Goal: Task Accomplishment & Management: Manage account settings

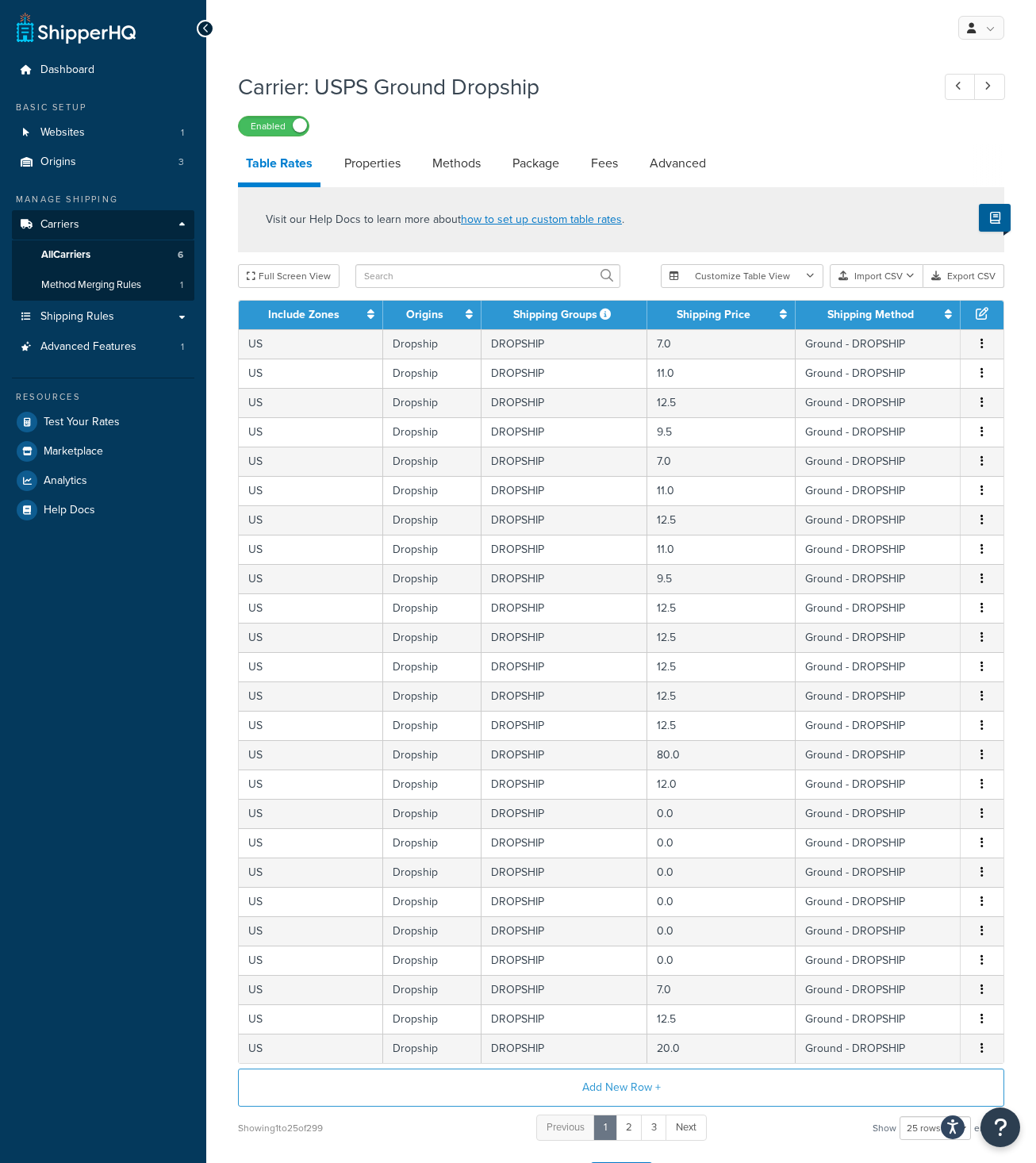
select select "25"
click at [69, 218] on span "Carriers" at bounding box center [60, 225] width 39 height 14
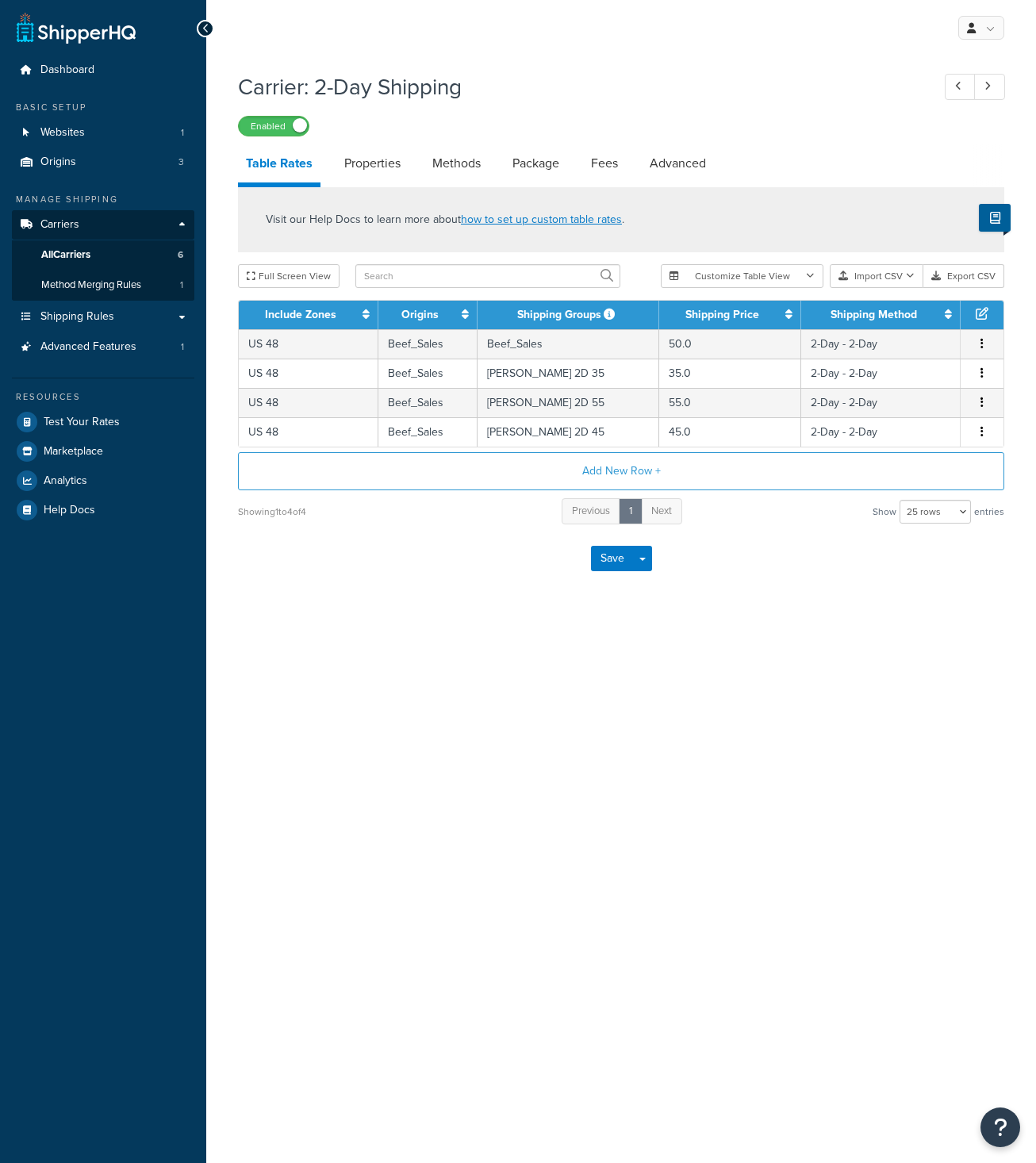
select select "25"
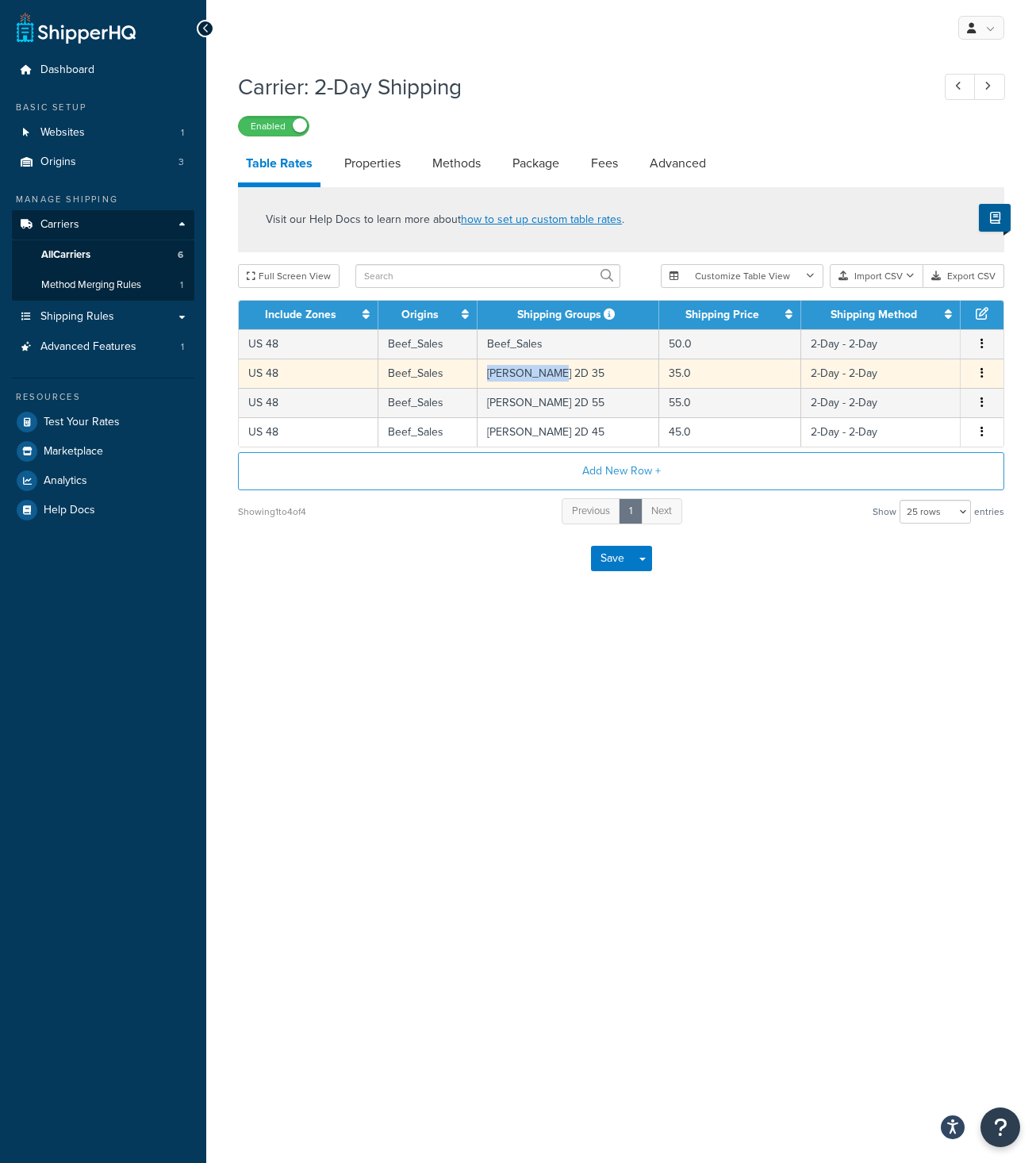
copy td "[PERSON_NAME] 2D 35"
drag, startPoint x: 572, startPoint y: 374, endPoint x: 493, endPoint y: 383, distance: 79.5
click at [493, 383] on td "ELKINS 2D 35" at bounding box center [568, 372] width 181 height 29
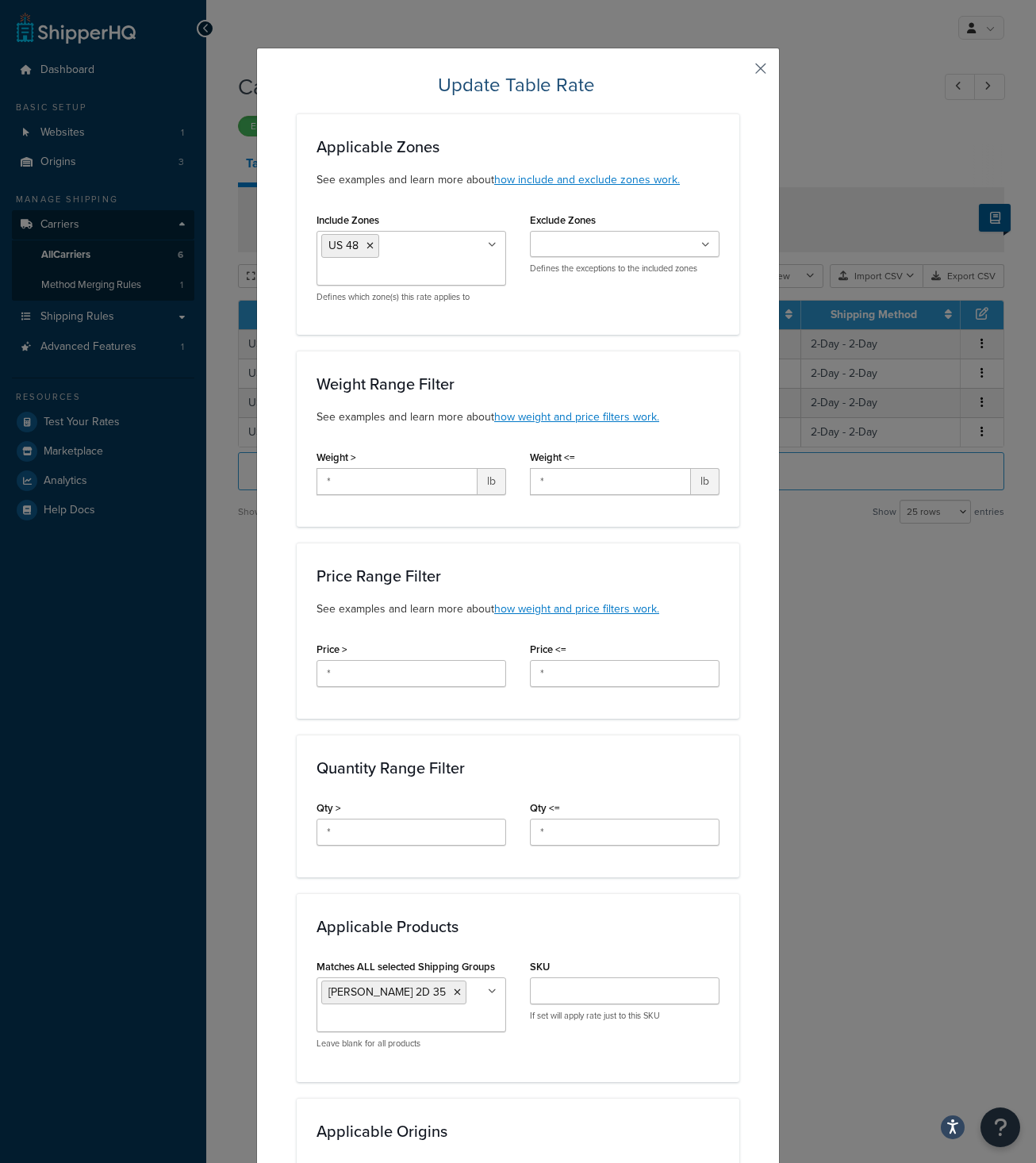
click at [739, 73] on button "button" at bounding box center [737, 75] width 4 height 4
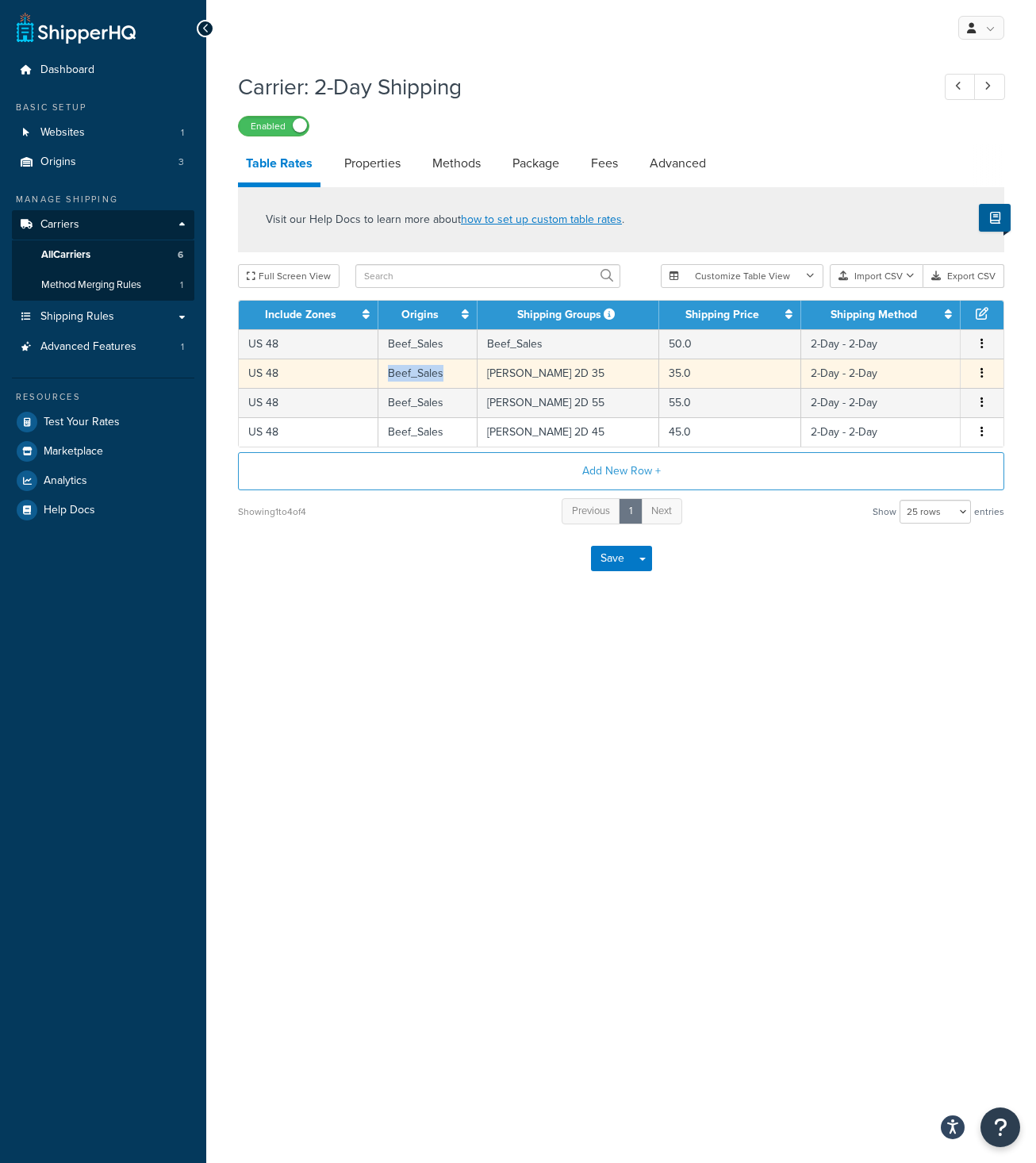
copy td "Beef_Sales"
drag, startPoint x: 452, startPoint y: 374, endPoint x: 373, endPoint y: 378, distance: 79.1
click at [395, 381] on td "Beef_Sales" at bounding box center [428, 372] width 100 height 29
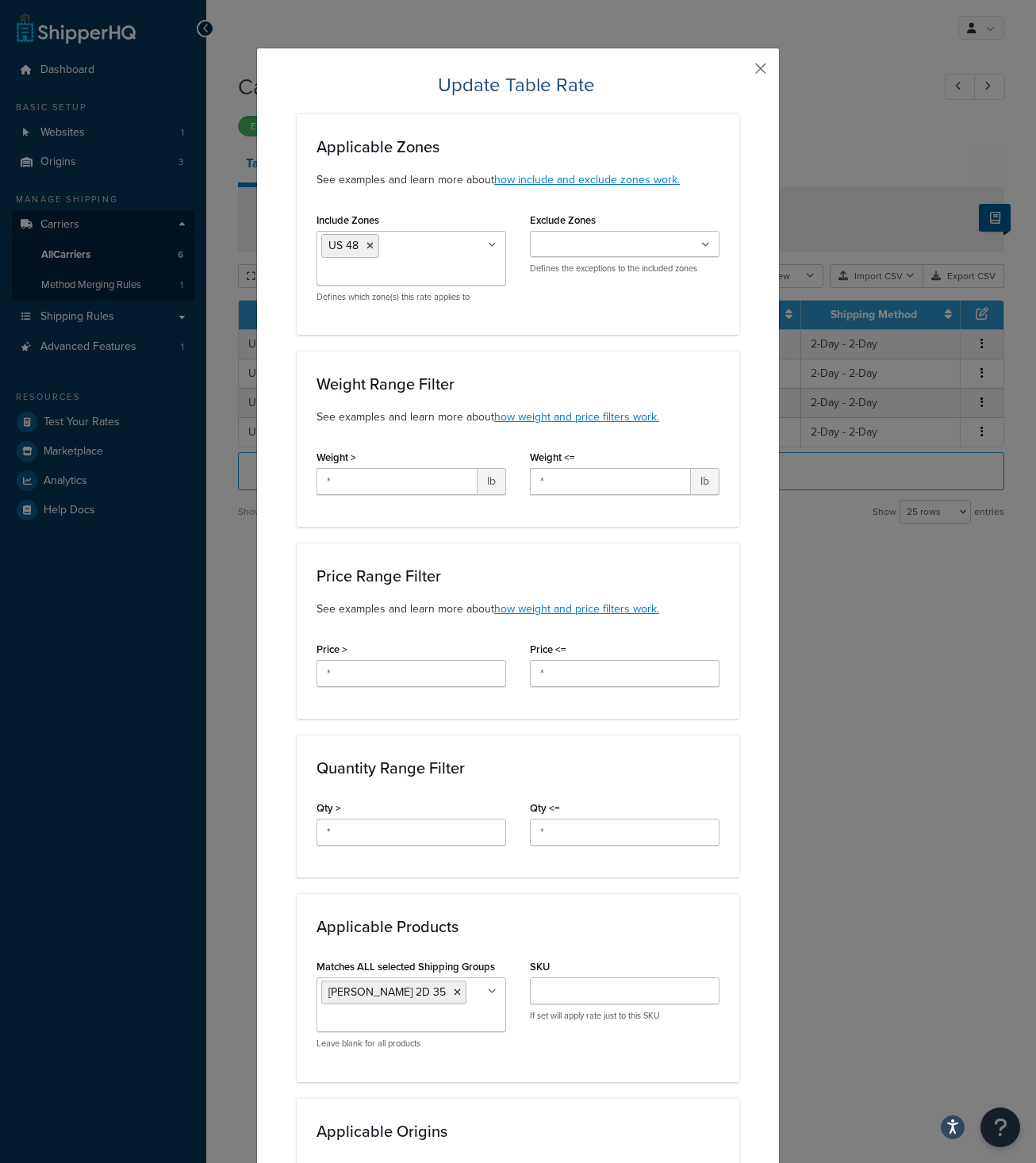
click at [739, 73] on button "button" at bounding box center [737, 75] width 4 height 4
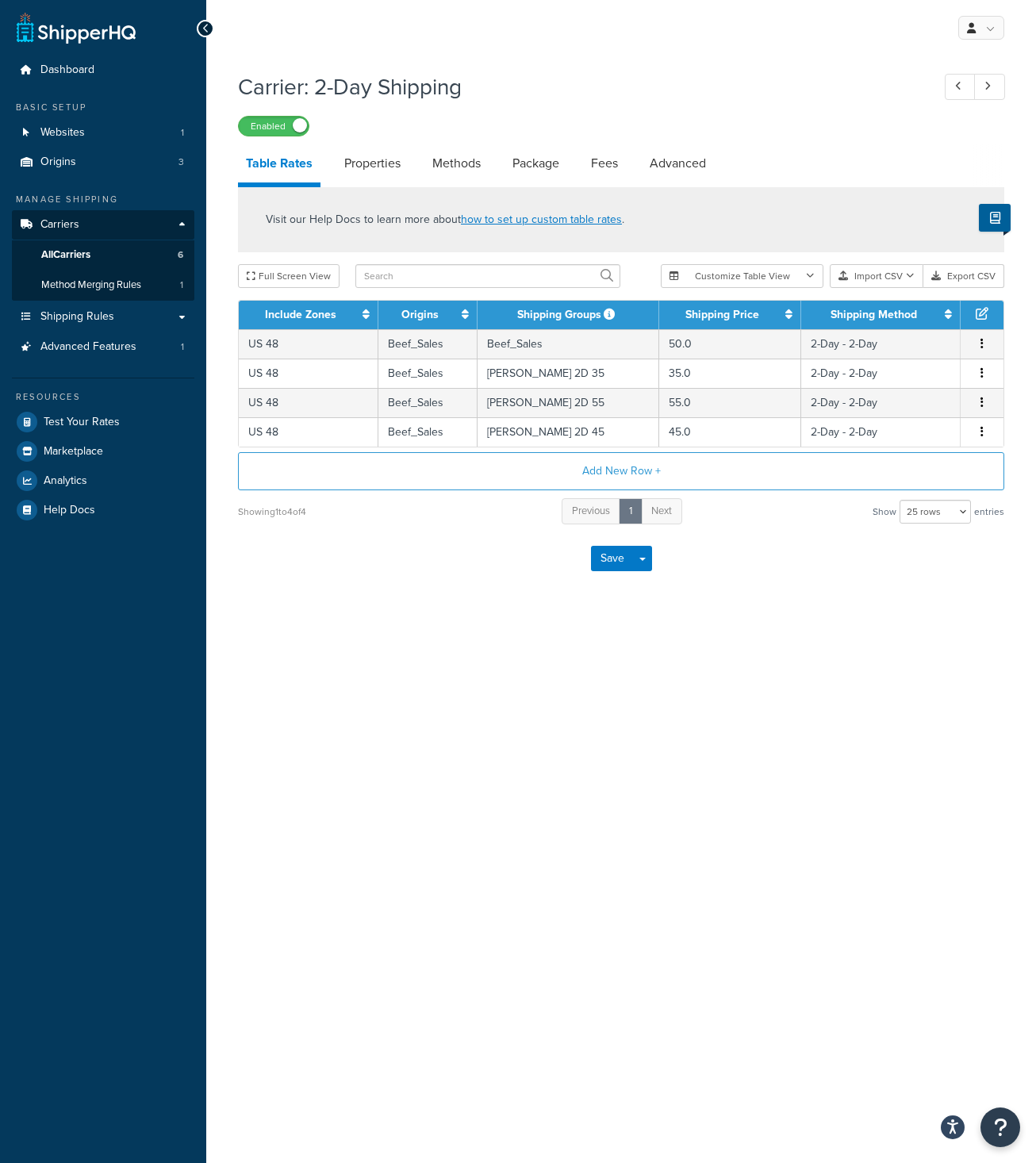
click at [750, 690] on div "My Profile Billing Global Settings Contact Us Logout Carrier: 2-Day Shipping En…" at bounding box center [621, 581] width 830 height 1163
click at [70, 425] on span "Test Your Rates" at bounding box center [82, 423] width 77 height 14
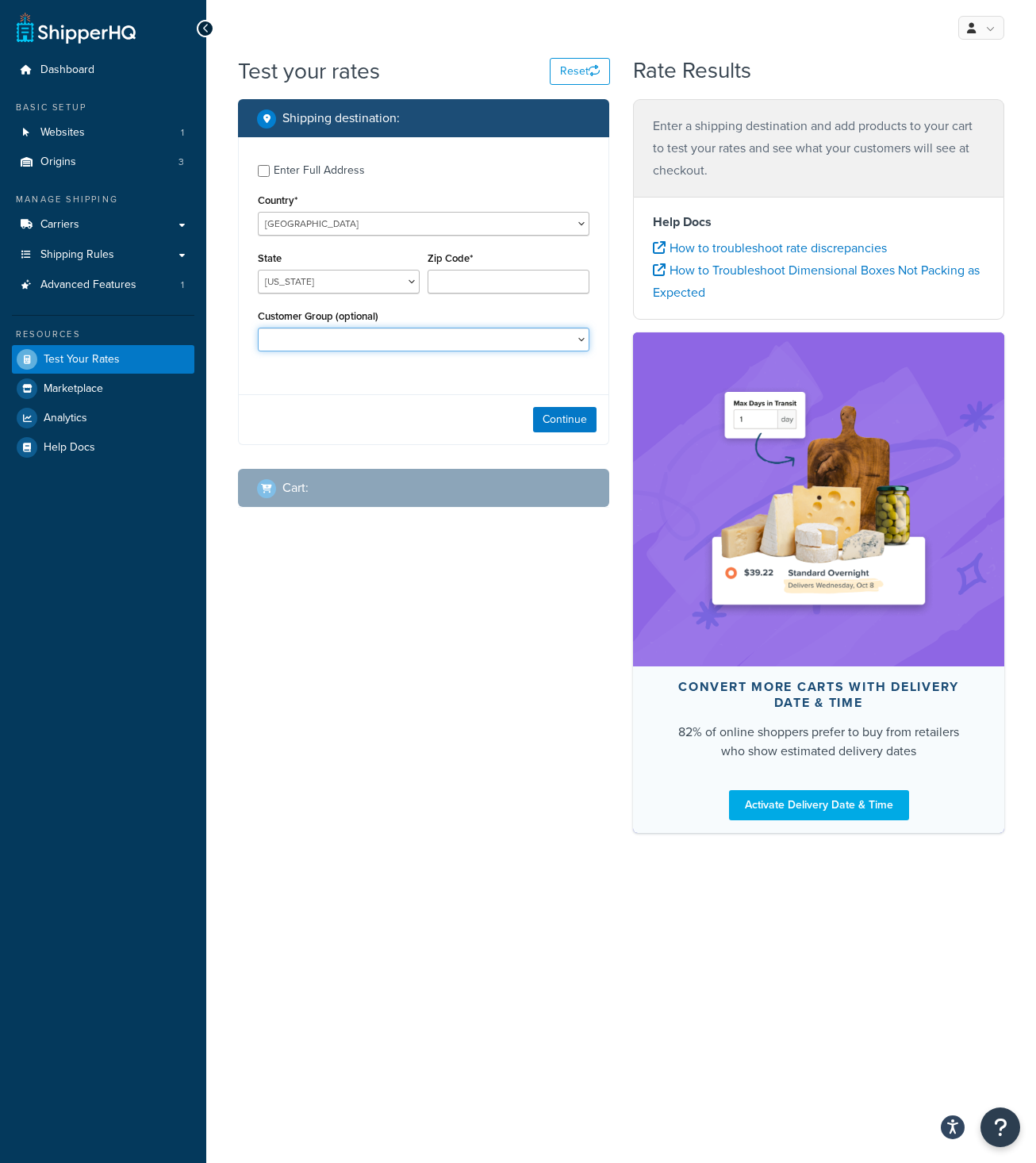
click at [258, 327] on select "Retail Wholesale" at bounding box center [423, 339] width 331 height 24
select select "Retail"
click option "Retail" at bounding box center [0, 0] width 0 height 0
click at [770, 968] on div "My Profile Billing Global Settings Contact Us Logout Test your rates Reset Rate…" at bounding box center [621, 581] width 830 height 1163
click at [258, 270] on select "Alabama Alaska American Samoa Arizona Arkansas Armed Forces Americas Armed Forc…" at bounding box center [338, 282] width 162 height 24
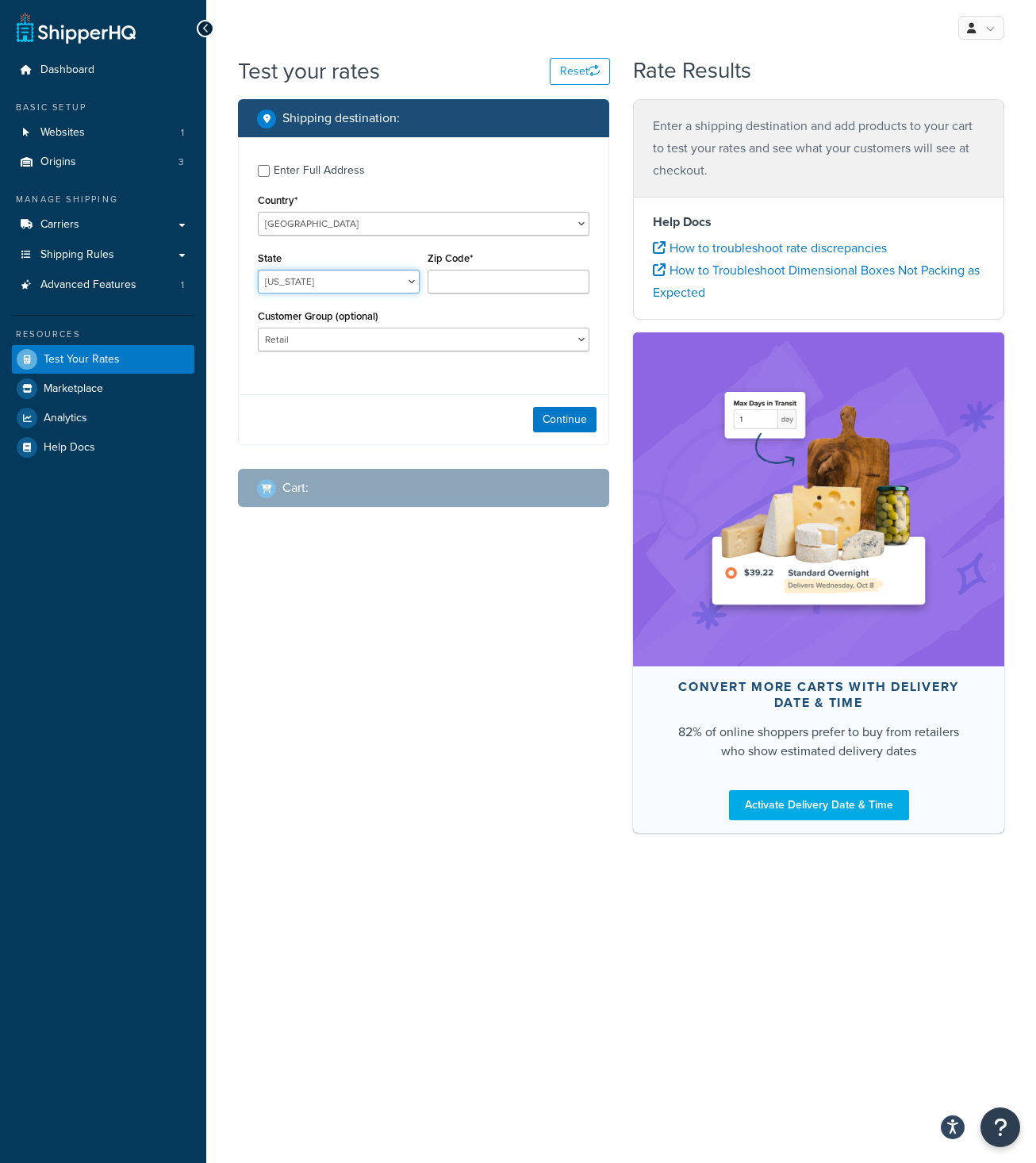
click at [258, 270] on select "Alabama Alaska American Samoa Arizona Arkansas Armed Forces Americas Armed Forc…" at bounding box center [338, 282] width 162 height 24
drag, startPoint x: 404, startPoint y: 280, endPoint x: 506, endPoint y: 278, distance: 102.0
click at [506, 278] on input "Zip Code*" at bounding box center [509, 282] width 162 height 24
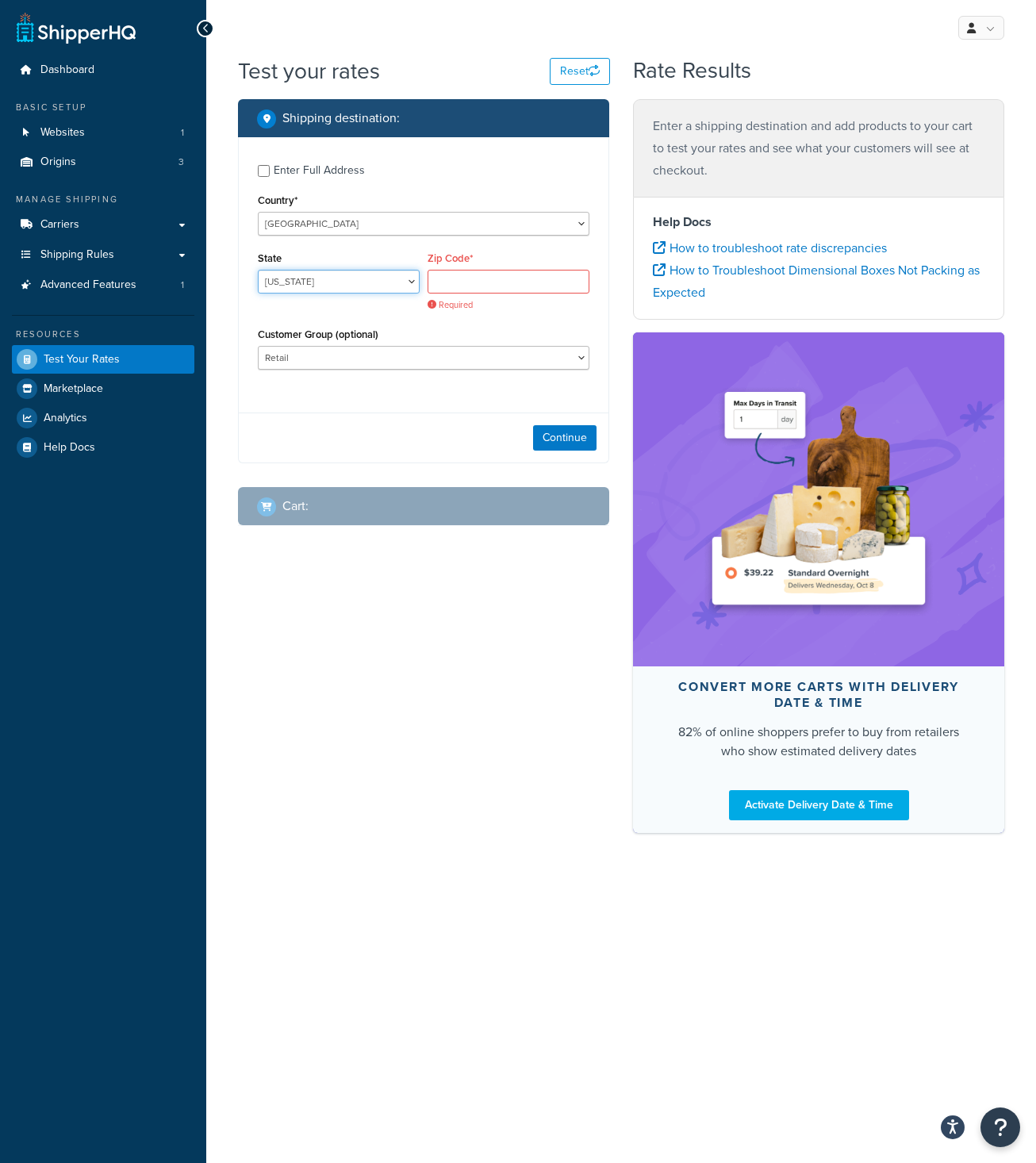
click at [258, 270] on select "Alabama Alaska American Samoa Arizona Arkansas Armed Forces Americas Armed Forc…" at bounding box center [338, 282] width 162 height 24
select select "CA"
click option "California" at bounding box center [0, 0] width 0 height 0
click at [520, 283] on input "Zip Code*" at bounding box center [509, 282] width 162 height 24
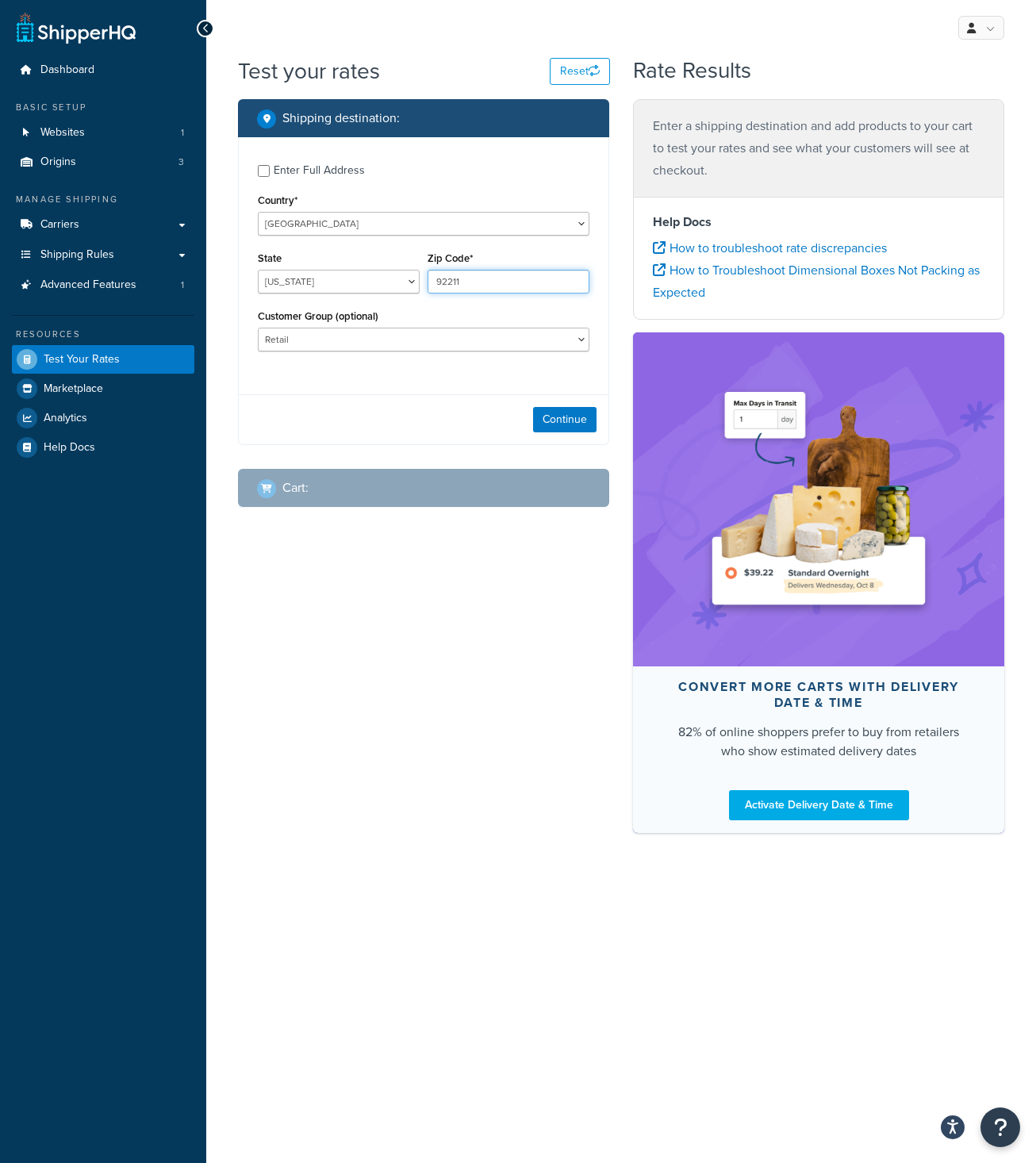
type input "92211"
click at [464, 753] on div "Shipping destination : Enter Full Address Country* United States United Kingdom…" at bounding box center [621, 474] width 790 height 749
click at [559, 414] on button "Continue" at bounding box center [565, 420] width 64 height 26
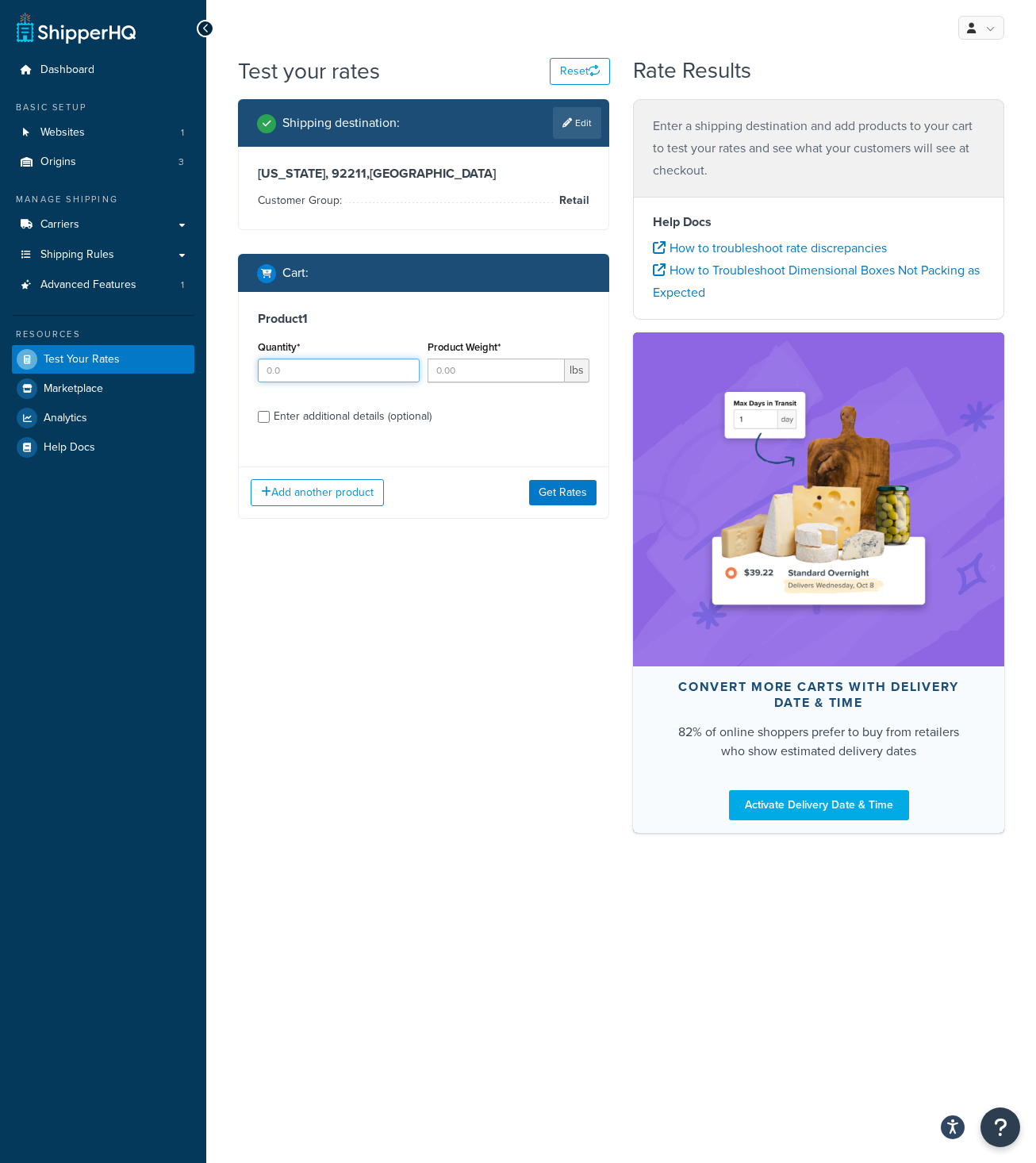
click at [376, 378] on input "Quantity*" at bounding box center [338, 370] width 162 height 24
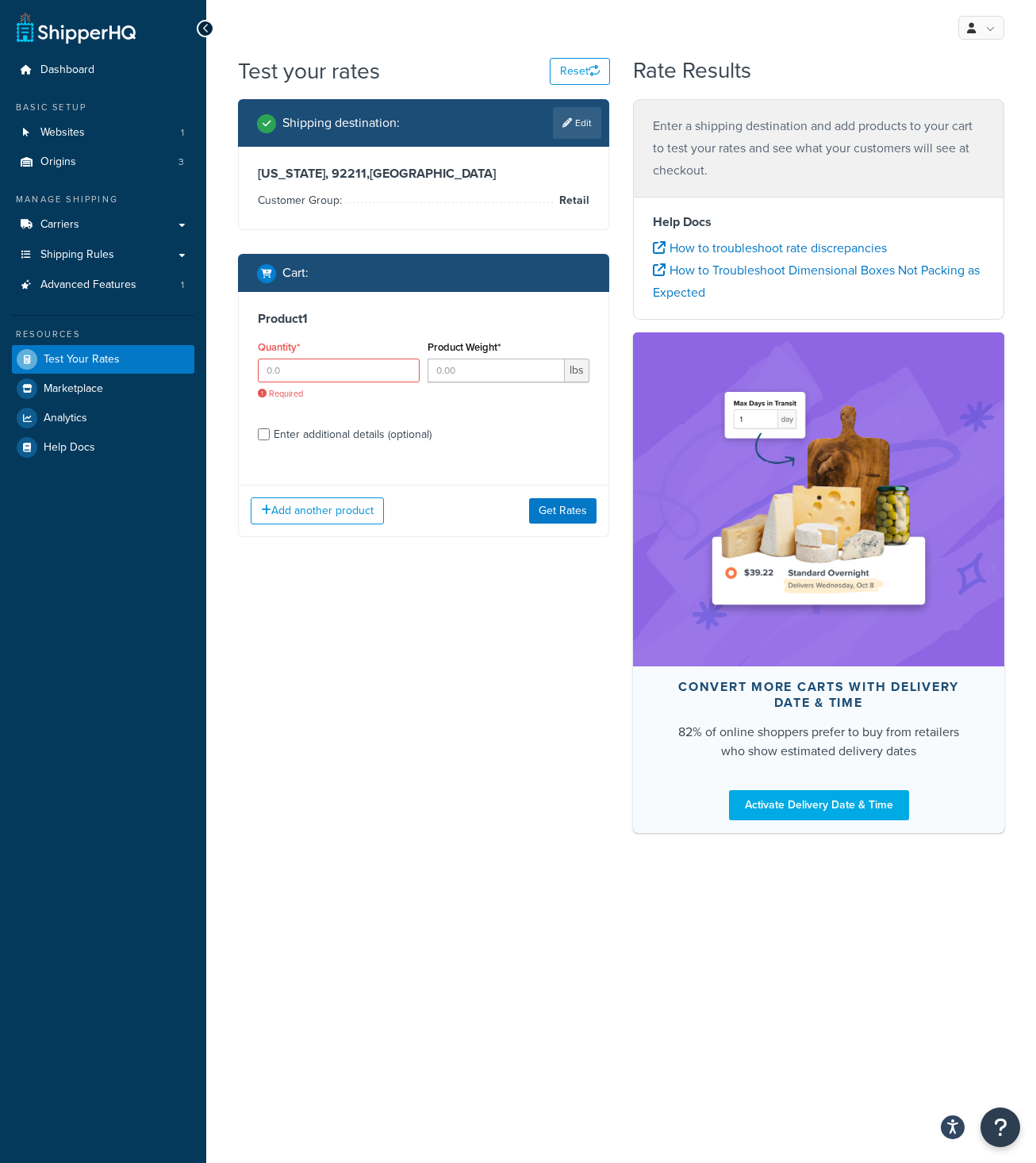
click at [379, 424] on div "Enter additional details (optional)" at bounding box center [352, 435] width 158 height 22
click at [270, 429] on input "Enter additional details (optional)" at bounding box center [264, 435] width 12 height 12
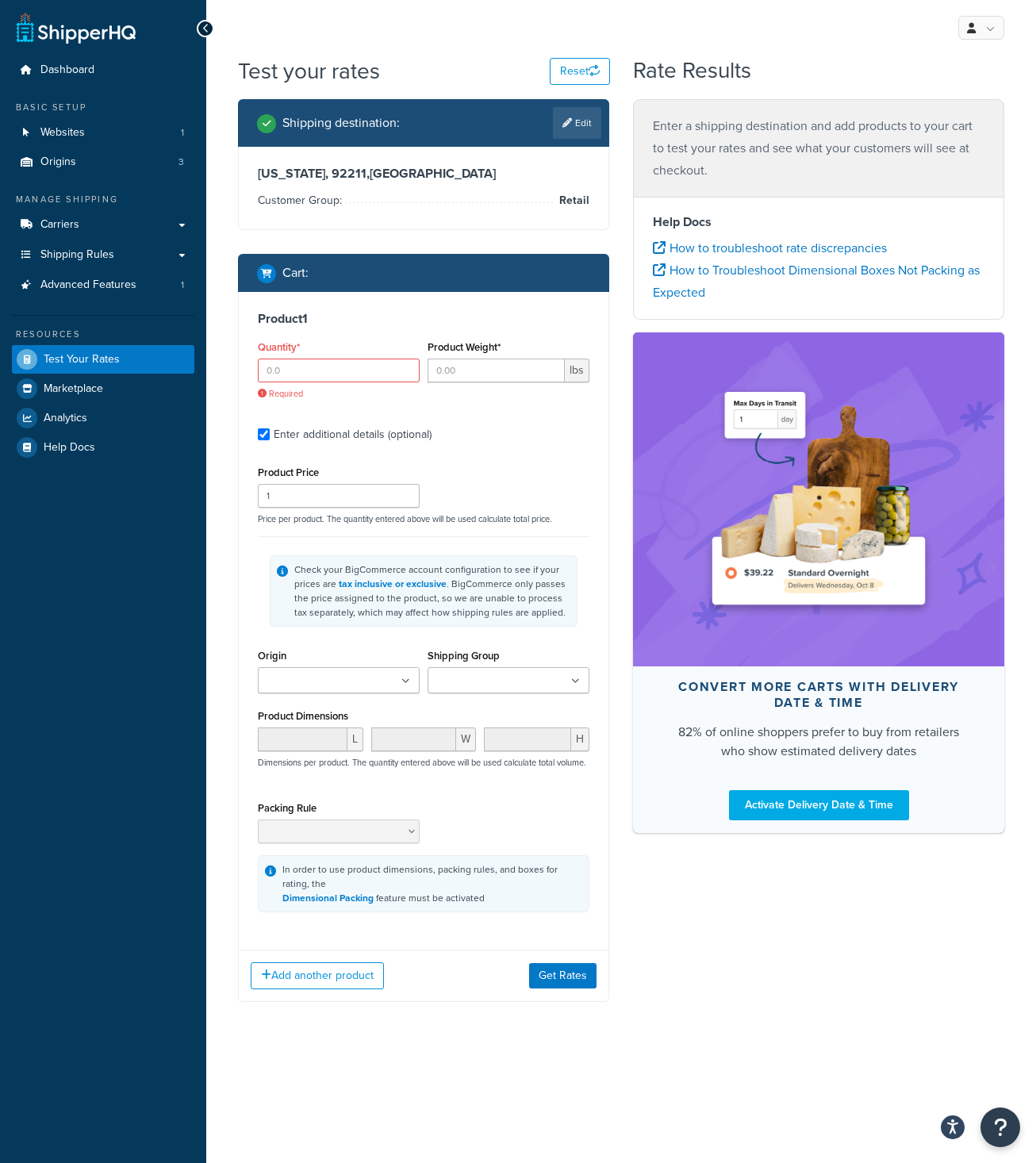
click at [379, 436] on div "Enter additional details (optional)" at bounding box center [352, 435] width 158 height 22
click at [270, 436] on input "Enter additional details (optional)" at bounding box center [264, 435] width 12 height 12
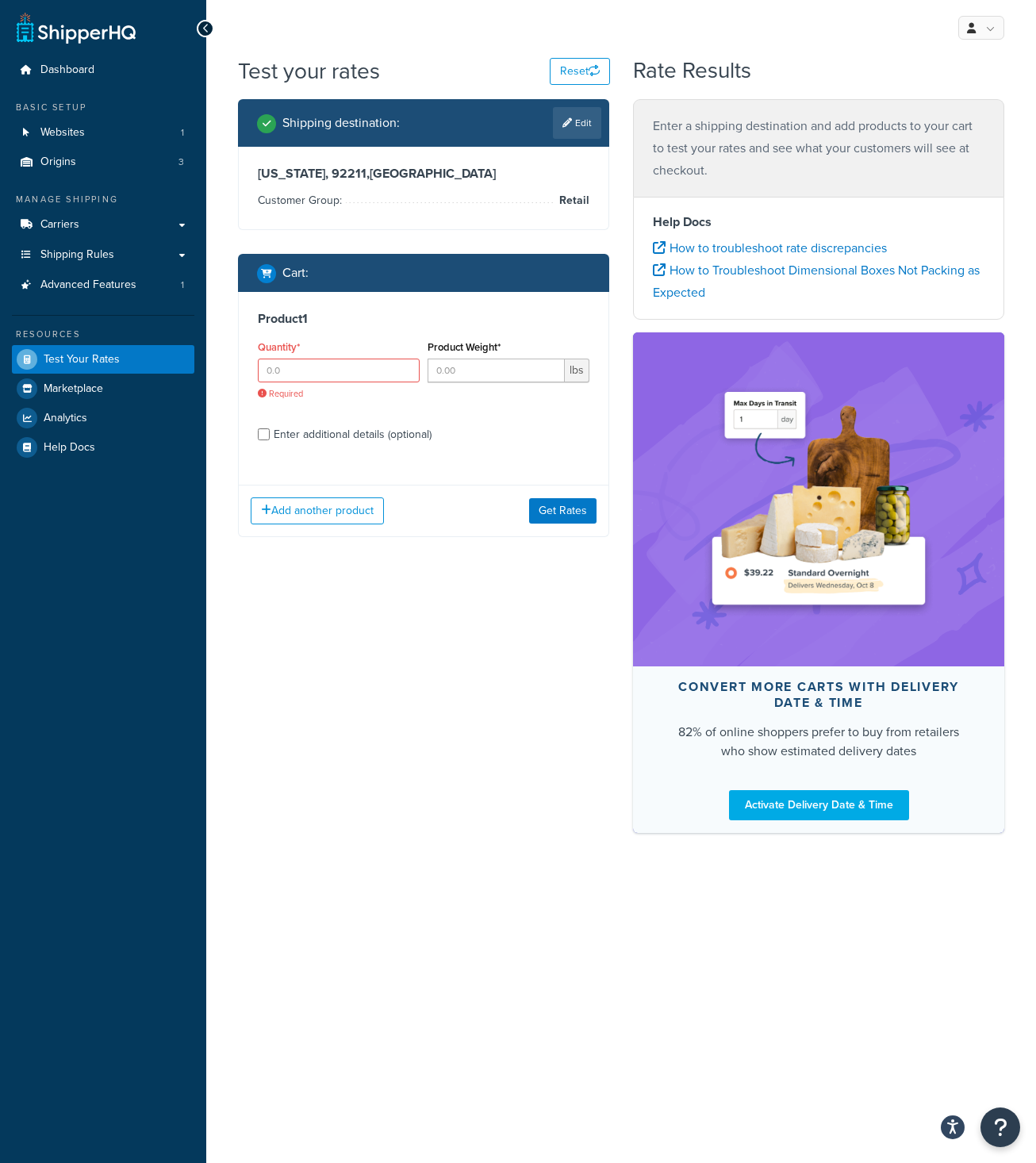
click at [379, 435] on div "Enter additional details (optional)" at bounding box center [352, 435] width 158 height 22
click at [270, 435] on input "Enter additional details (optional)" at bounding box center [264, 435] width 12 height 12
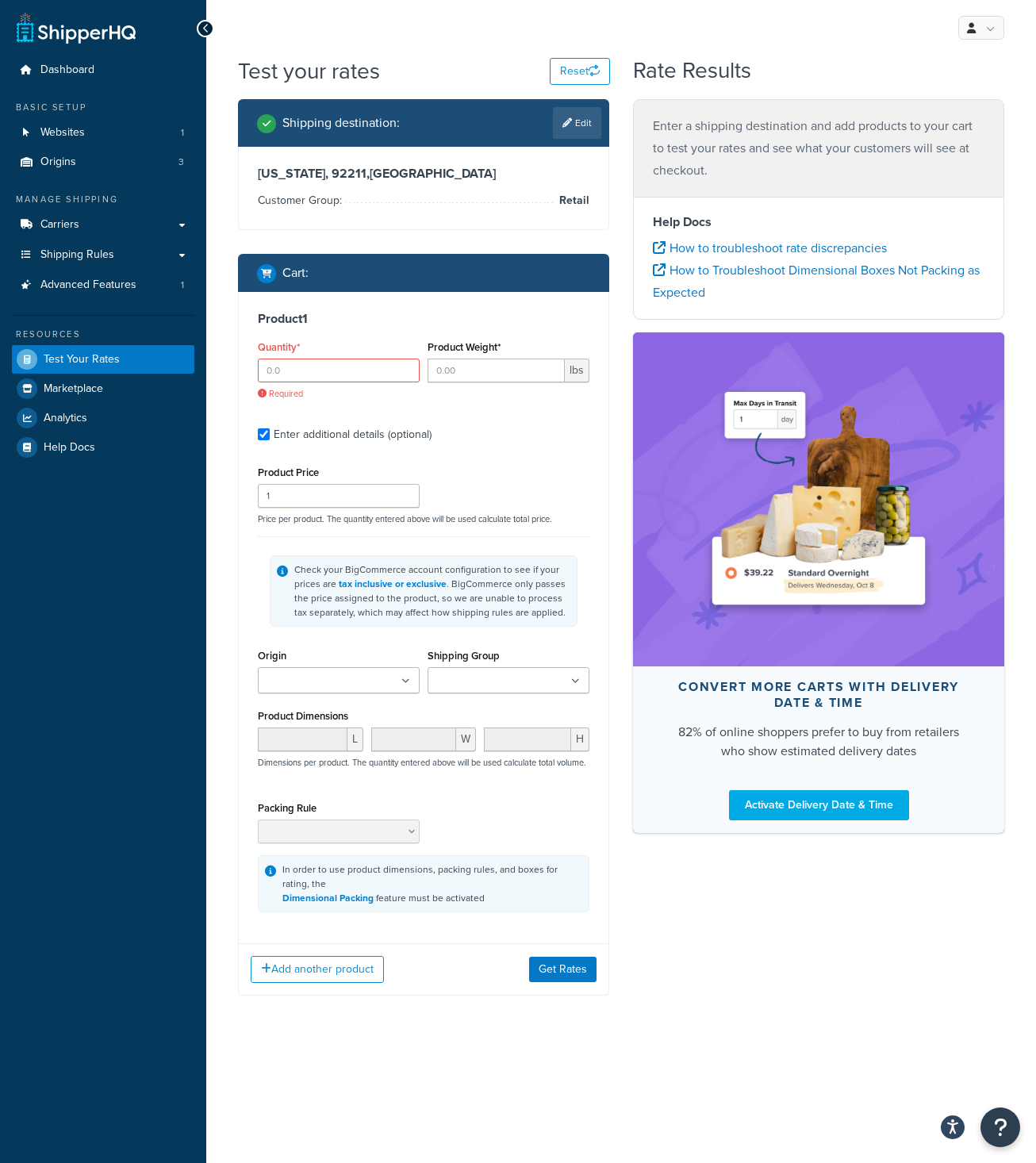
click at [379, 433] on div "Enter additional details (optional)" at bounding box center [352, 435] width 158 height 22
click at [270, 433] on input "Enter additional details (optional)" at bounding box center [264, 435] width 12 height 12
checkbox input "false"
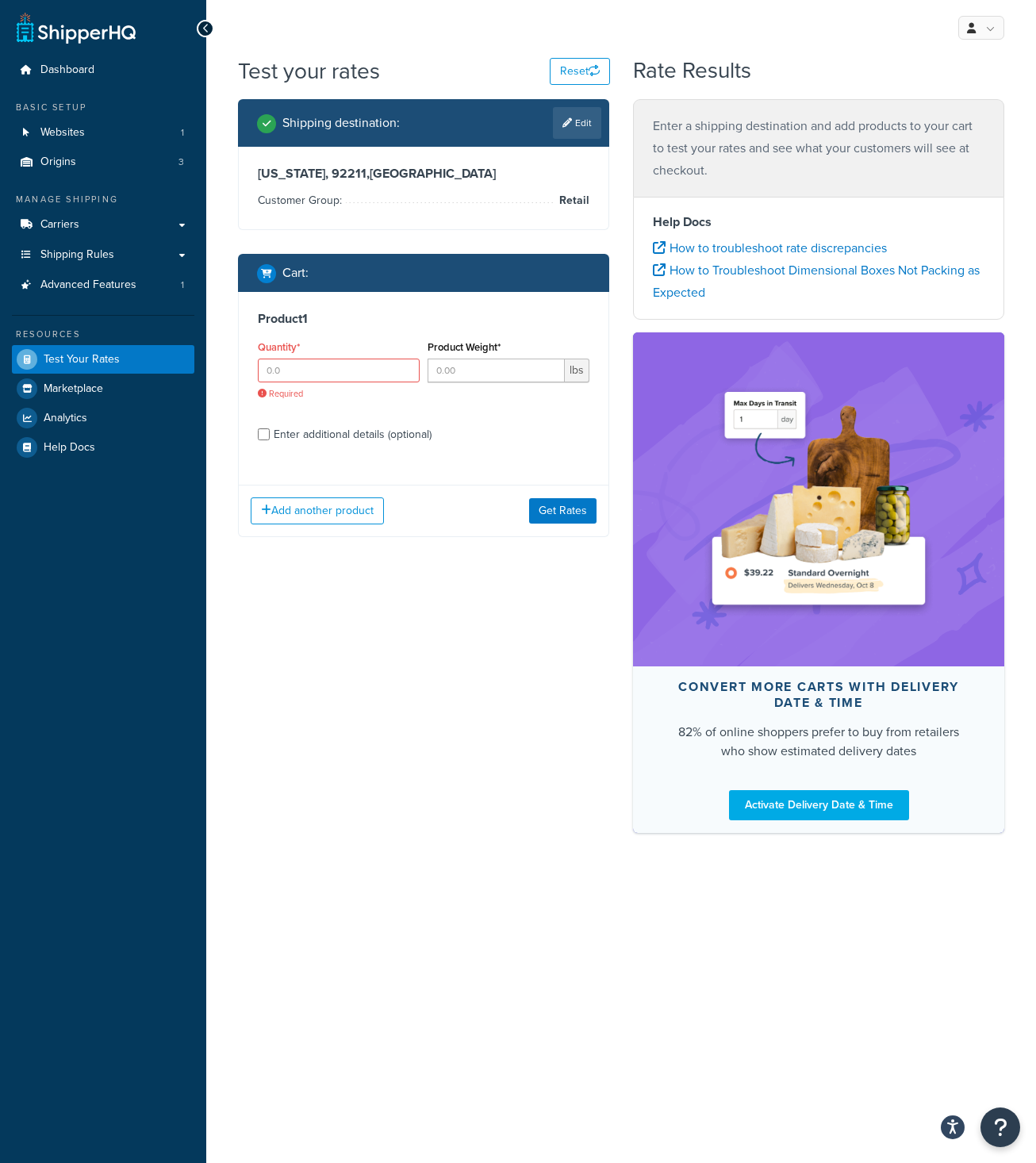
click at [367, 313] on h3 "Product 1" at bounding box center [423, 319] width 331 height 16
click at [361, 369] on input "Quantity*" at bounding box center [338, 370] width 162 height 24
click at [359, 518] on button "Add another product" at bounding box center [317, 510] width 133 height 27
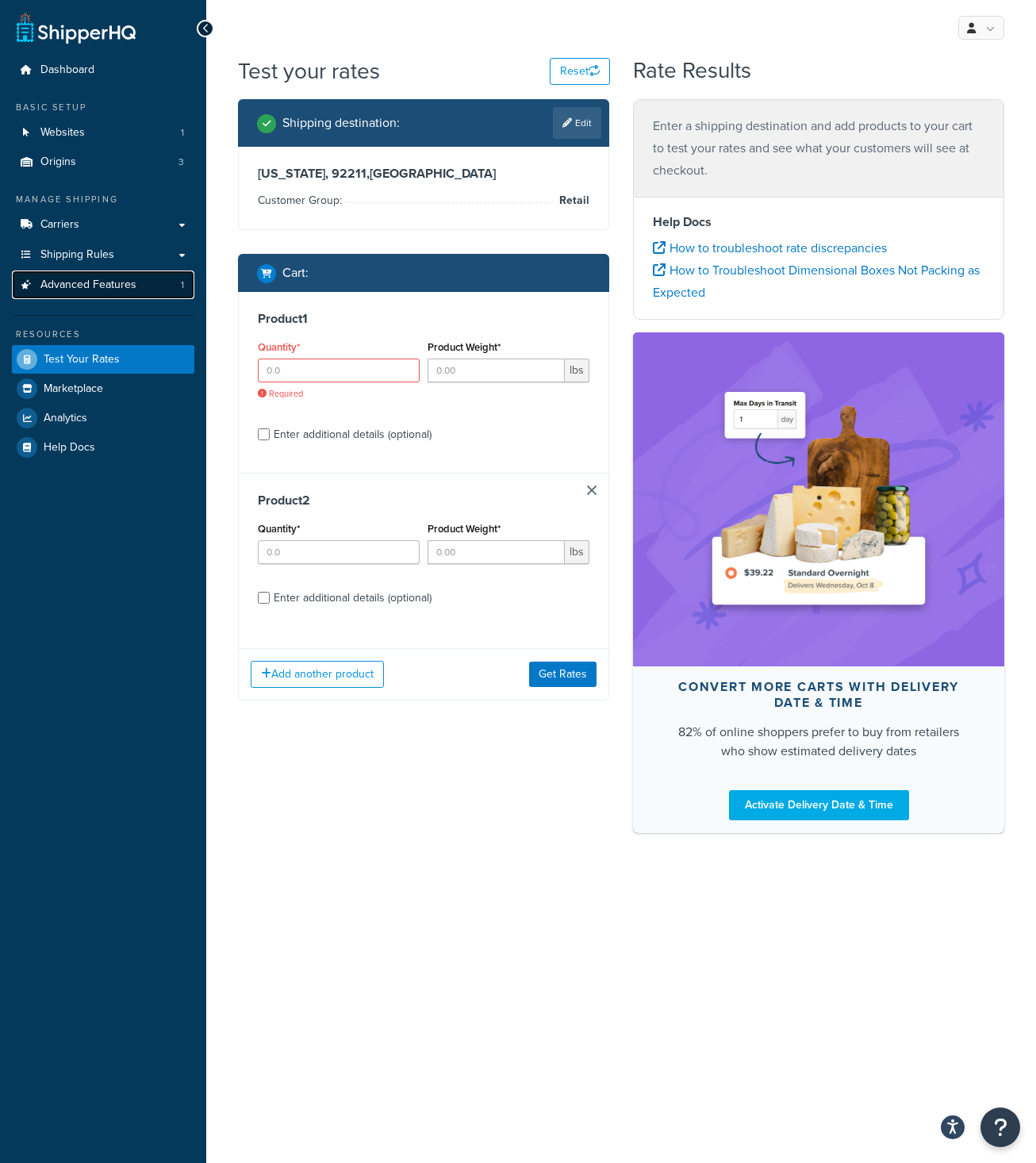
click at [64, 286] on span "Advanced Features" at bounding box center [89, 286] width 96 height 14
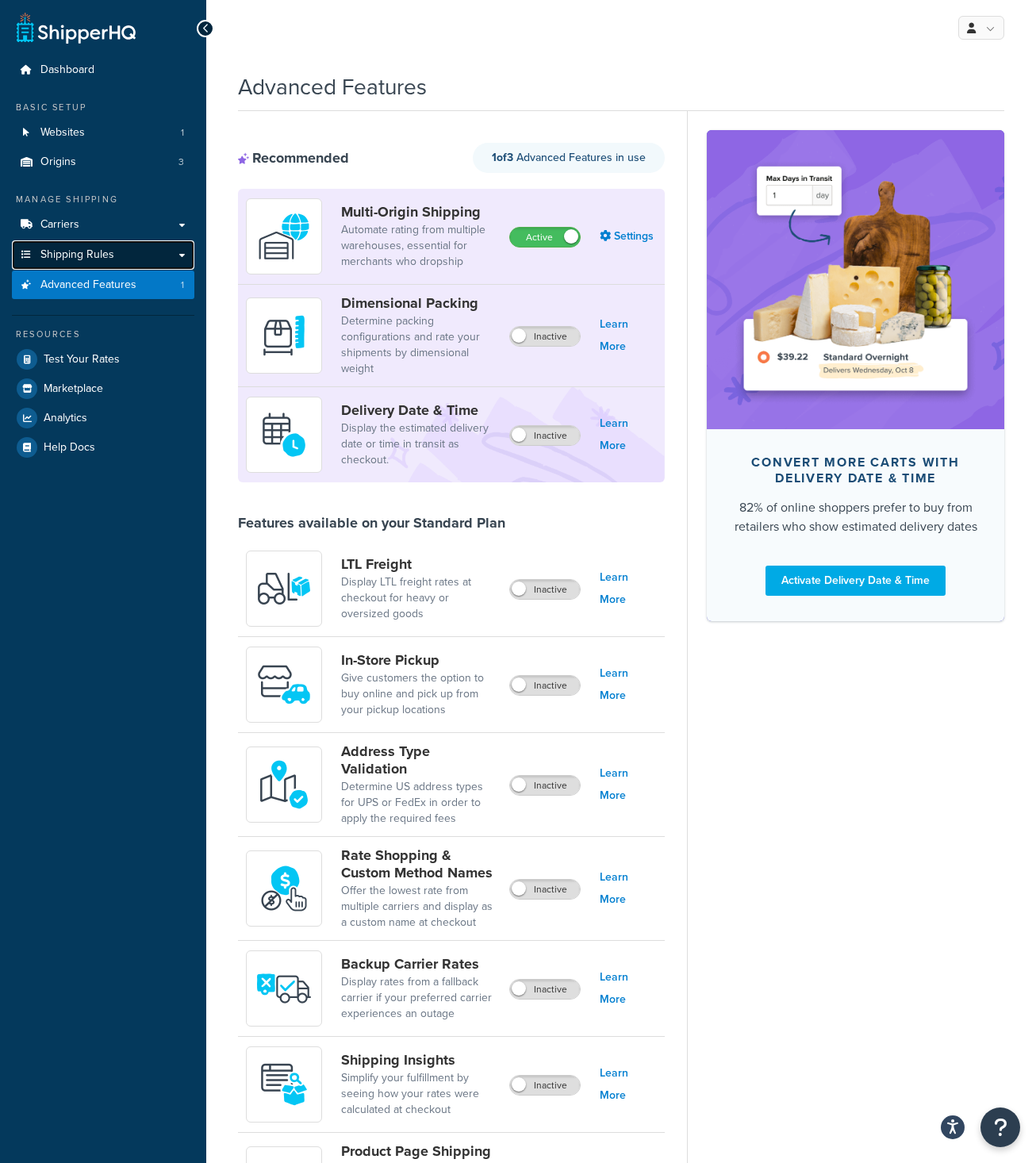
click at [69, 255] on span "Shipping Rules" at bounding box center [78, 256] width 74 height 14
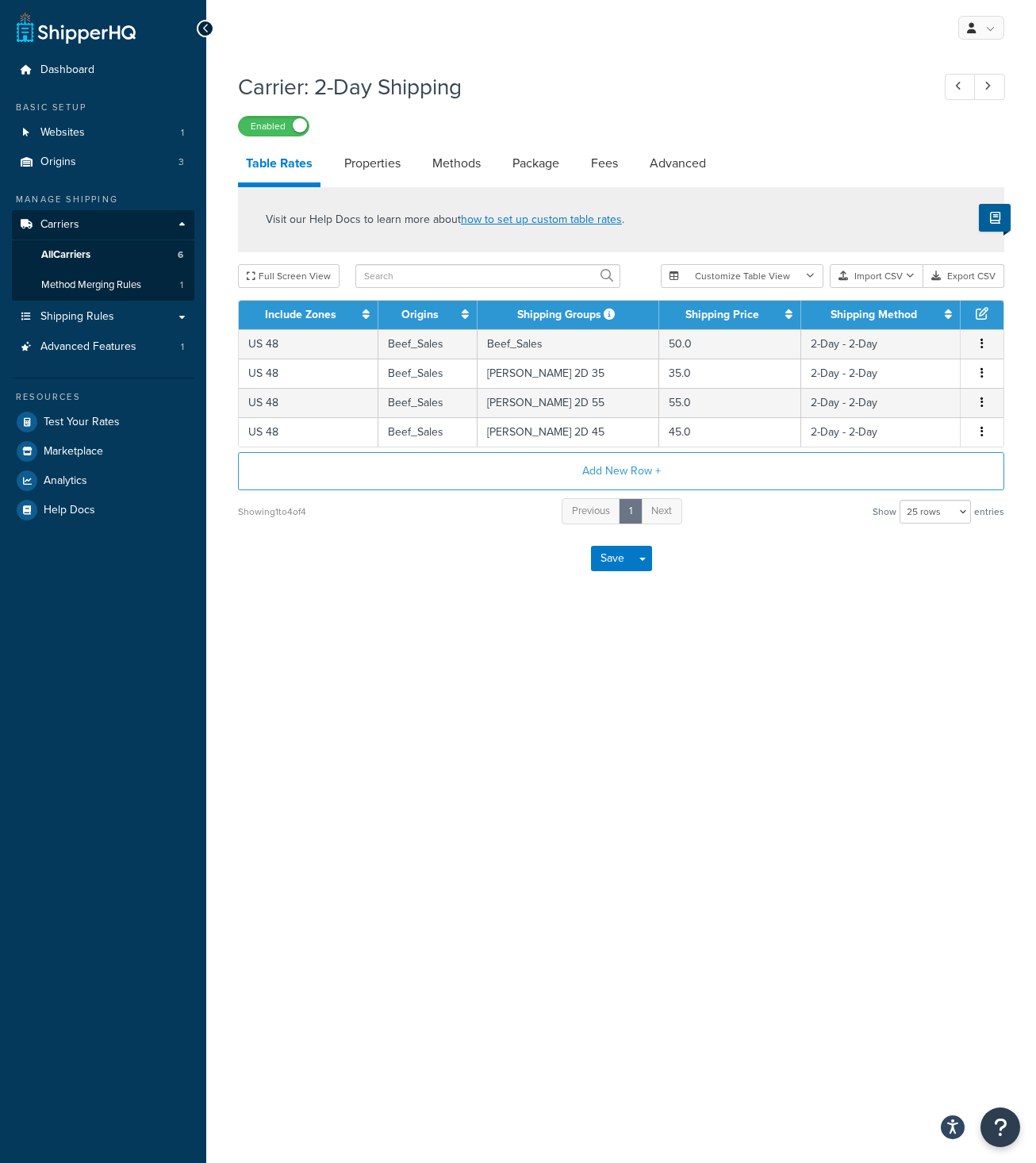
select select "25"
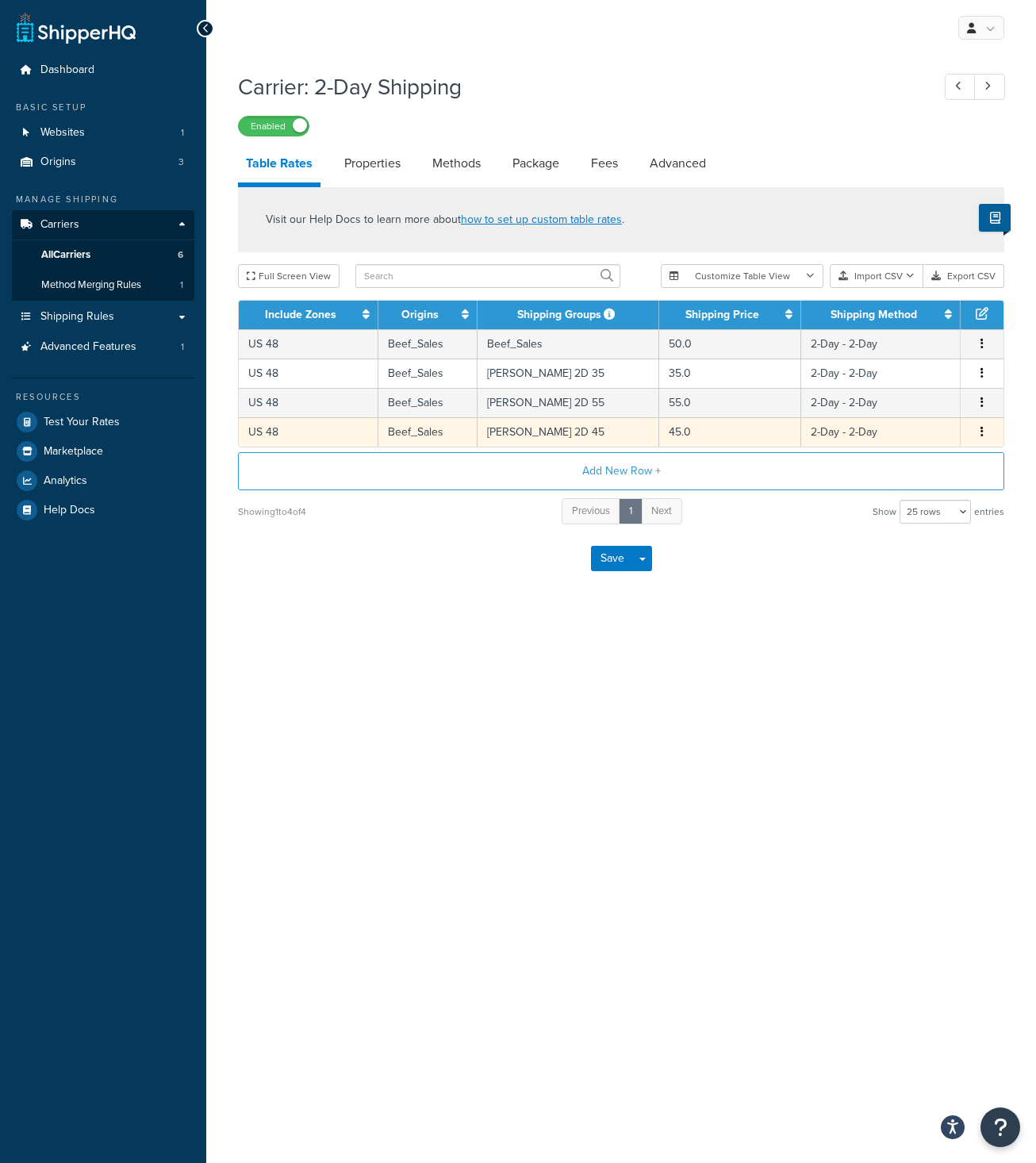
click at [298, 437] on td "US 48" at bounding box center [309, 431] width 139 height 29
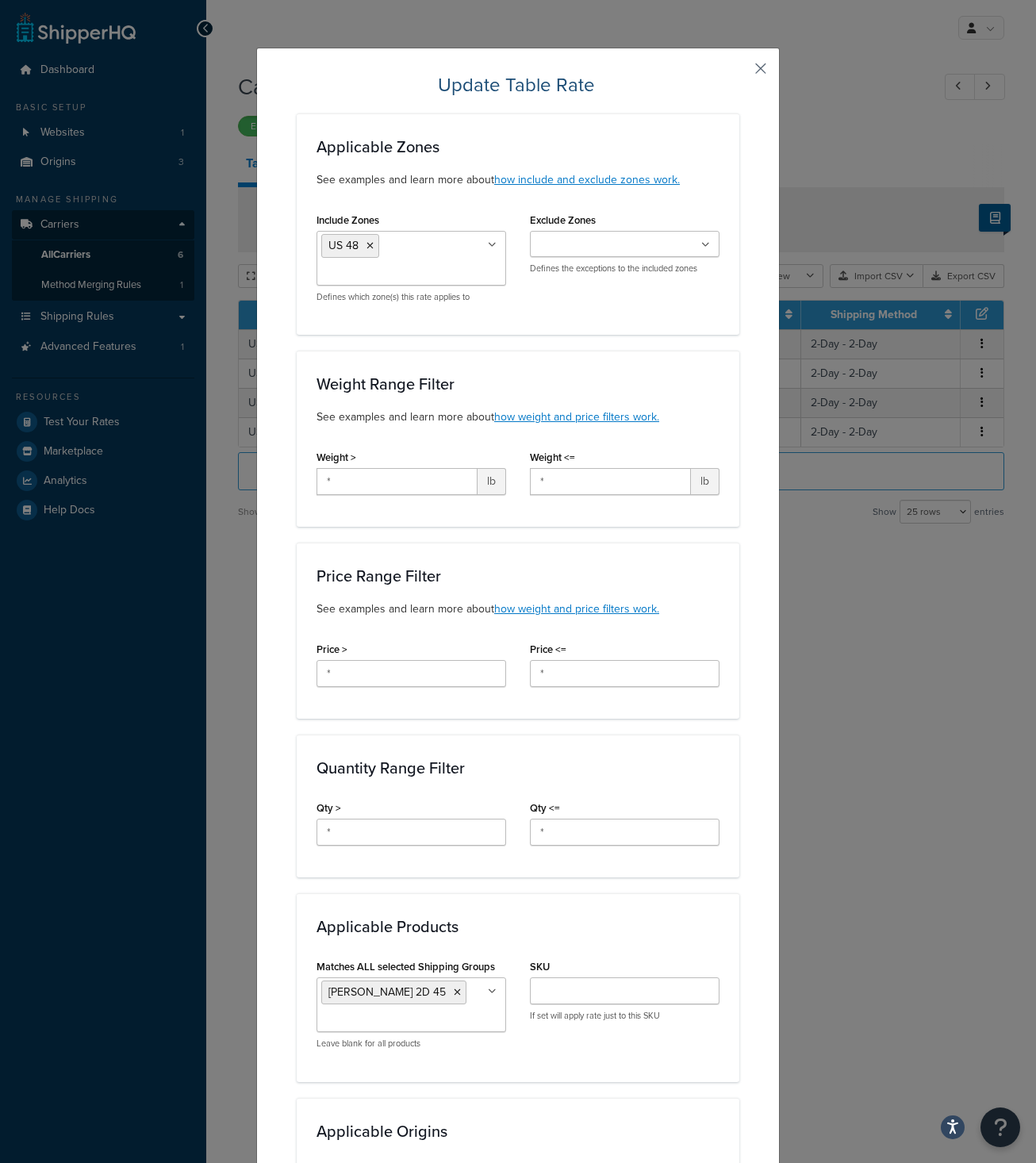
click at [739, 73] on button "button" at bounding box center [737, 75] width 4 height 4
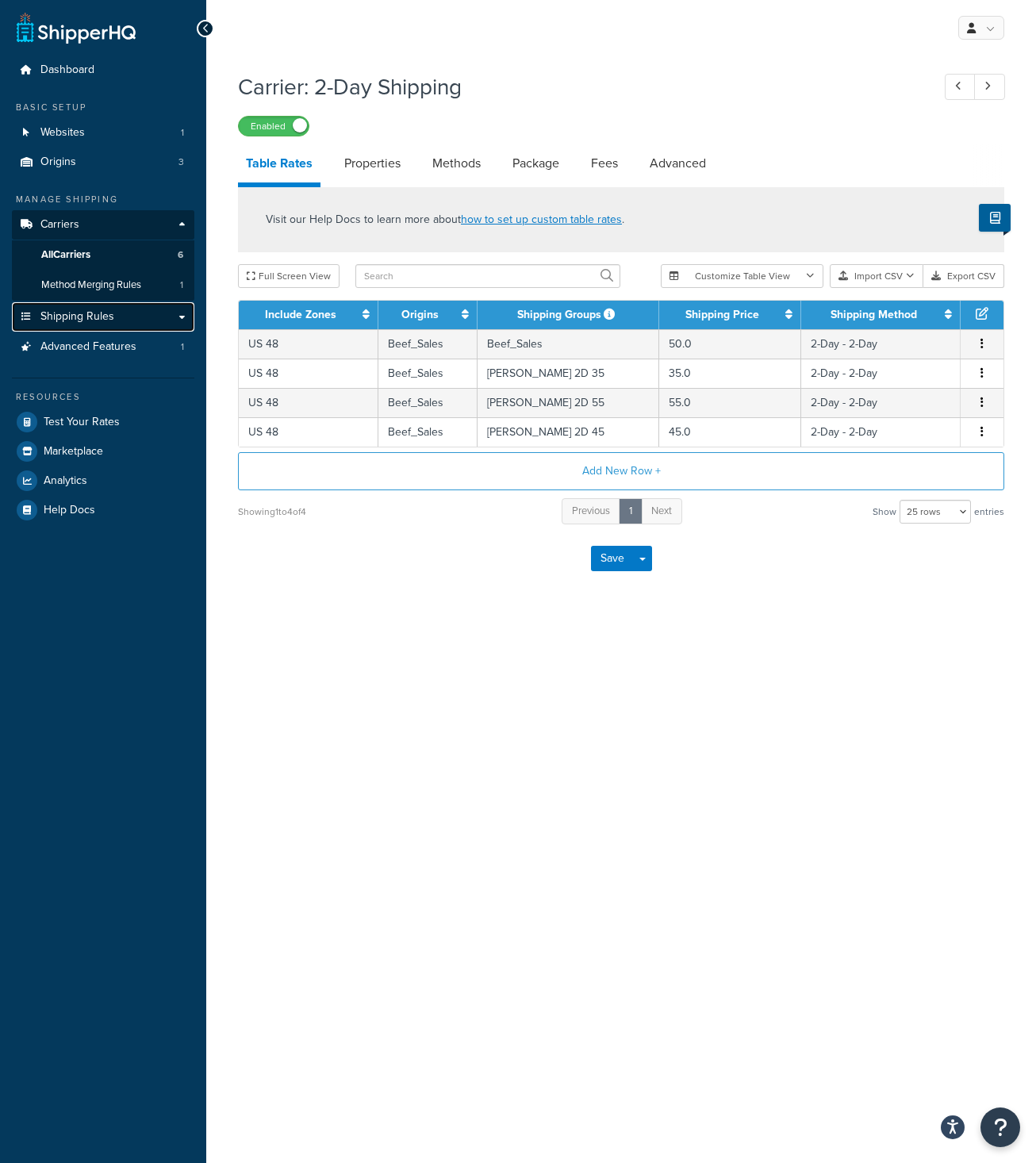
click at [88, 319] on span "Shipping Rules" at bounding box center [78, 317] width 74 height 14
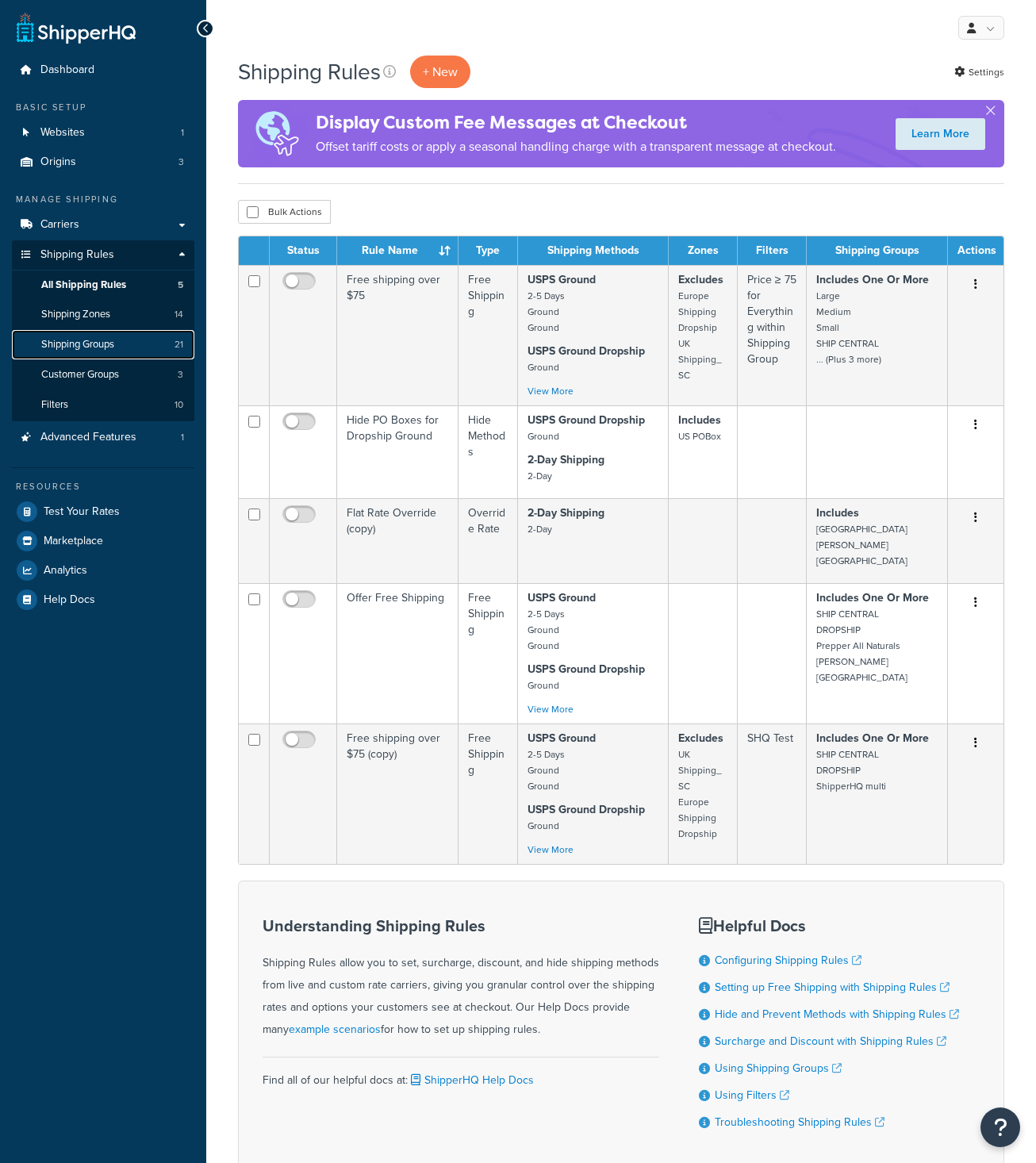
click at [94, 354] on link "Shipping Groups 21" at bounding box center [103, 344] width 182 height 29
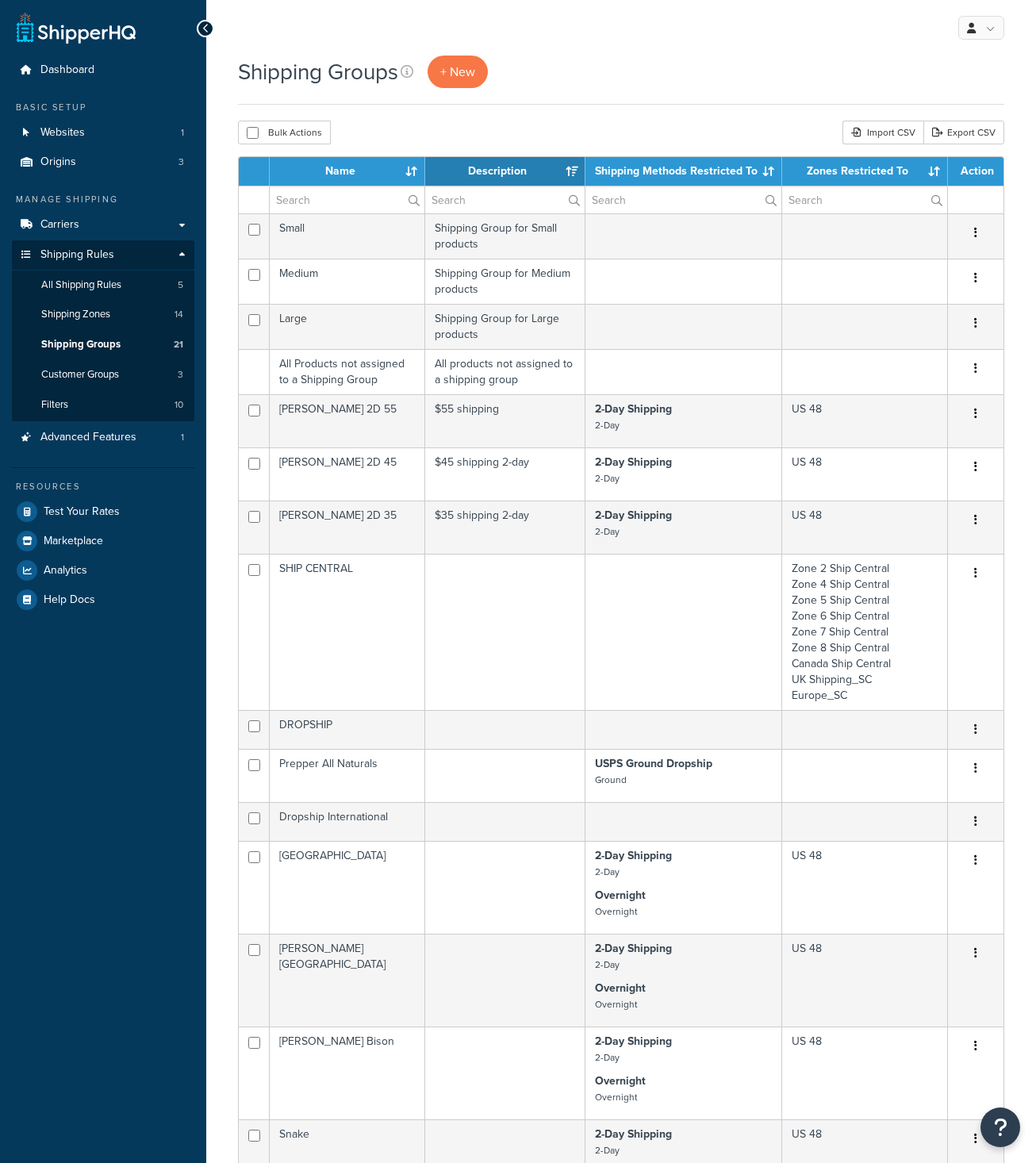
select select "15"
click at [67, 230] on span "Carriers" at bounding box center [60, 225] width 39 height 14
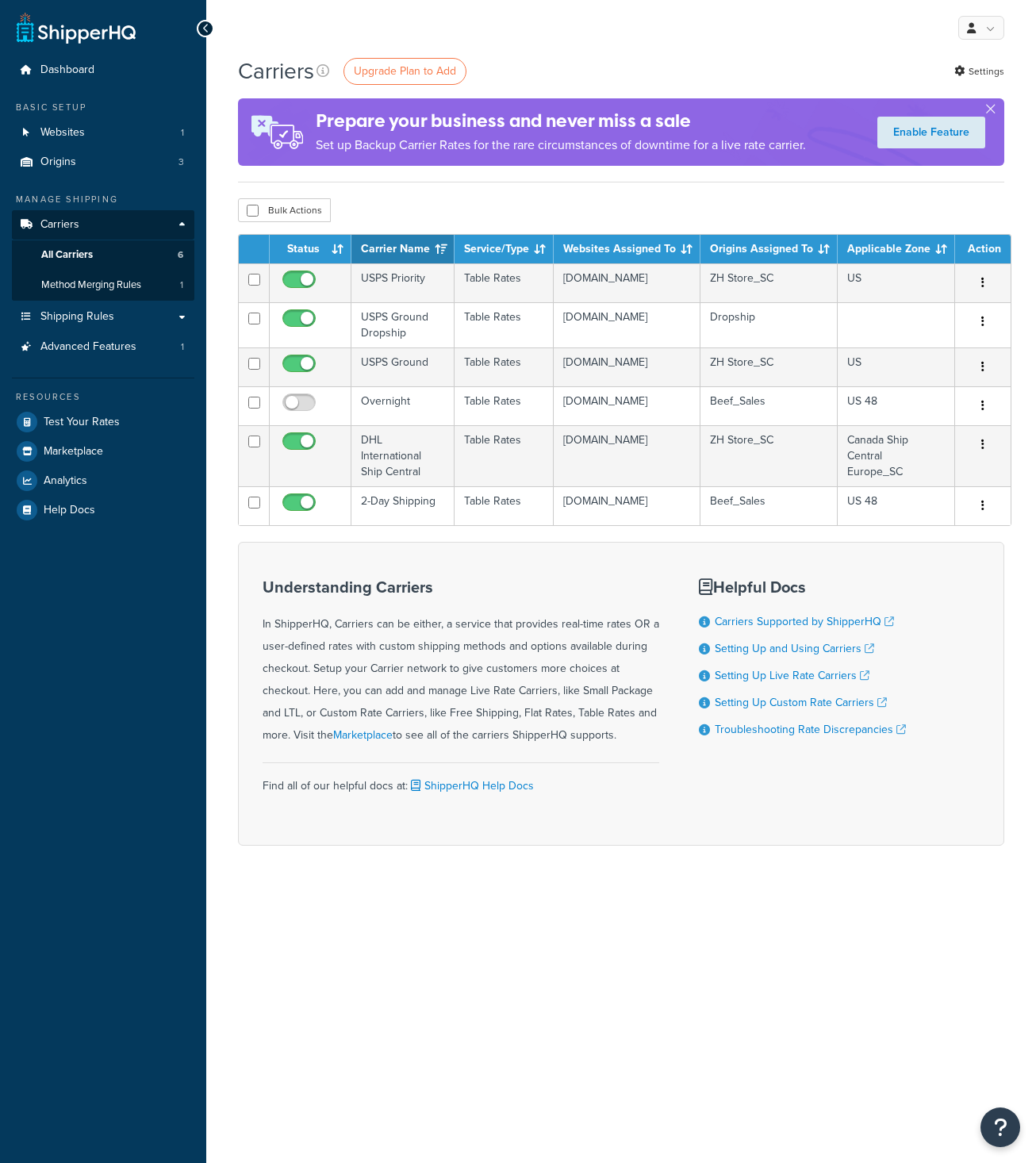
click at [733, 968] on div "My Profile Billing Global Settings Contact Us Logout Carriers Upgrade Plan to A…" at bounding box center [621, 581] width 830 height 1163
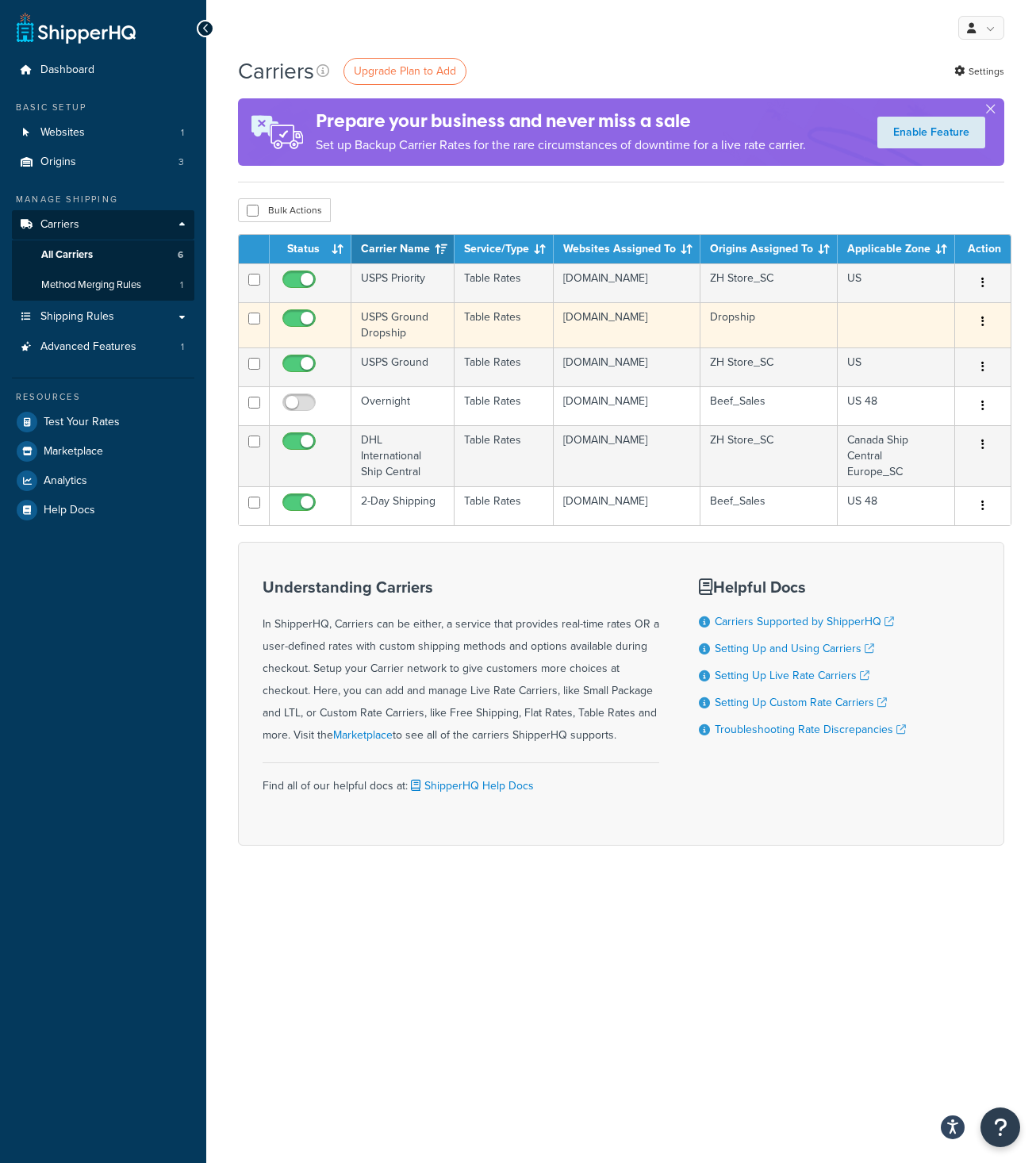
click at [588, 324] on td "checkout.zhstore.com" at bounding box center [626, 324] width 146 height 45
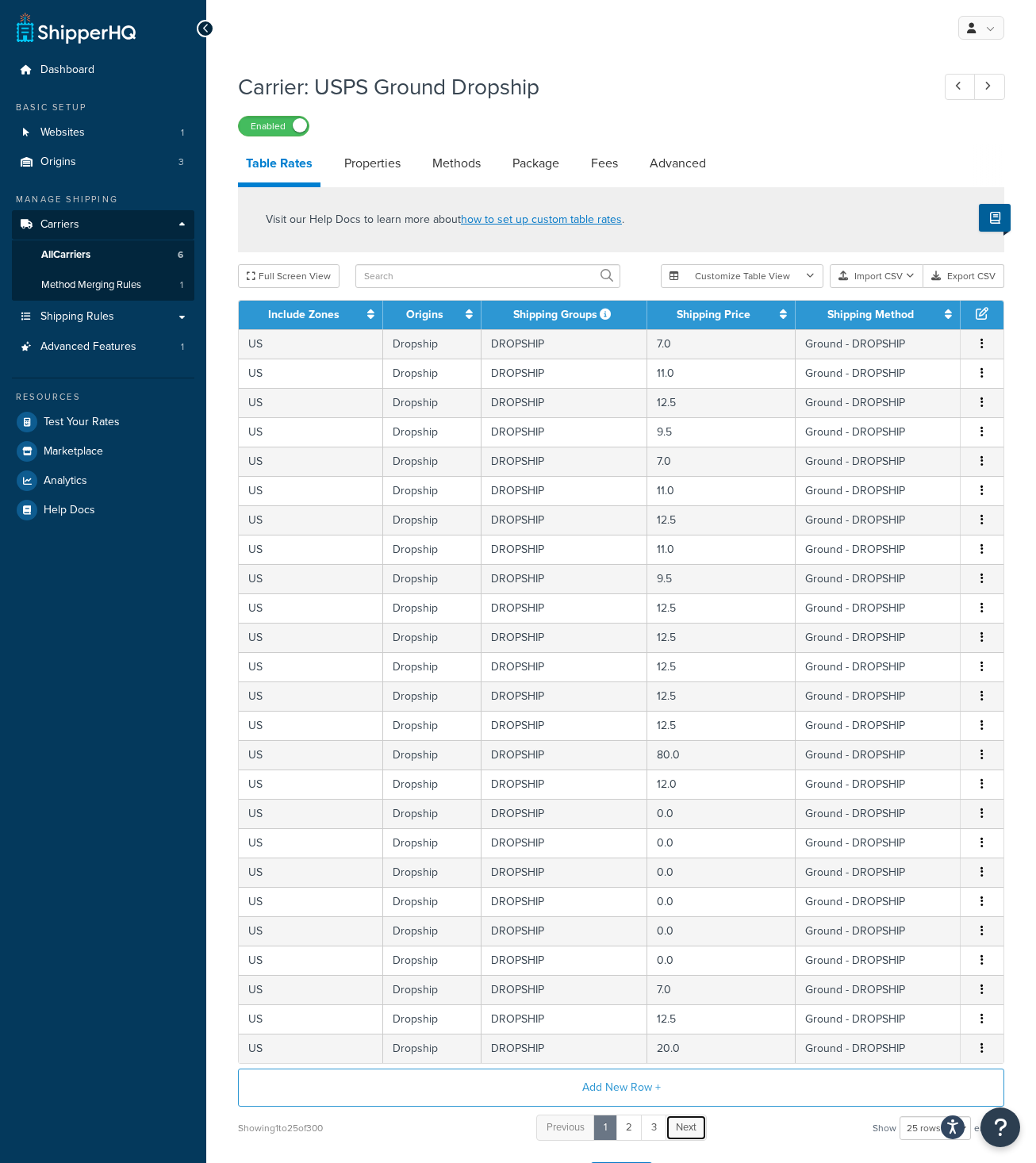
click at [683, 1133] on span "Next" at bounding box center [686, 1126] width 21 height 15
click at [900, 1116] on select "10 rows 15 rows 25 rows 50 rows 100 rows 1000 rows" at bounding box center [935, 1128] width 72 height 24
select select "1000"
click option "1000 rows" at bounding box center [0, 0] width 0 height 0
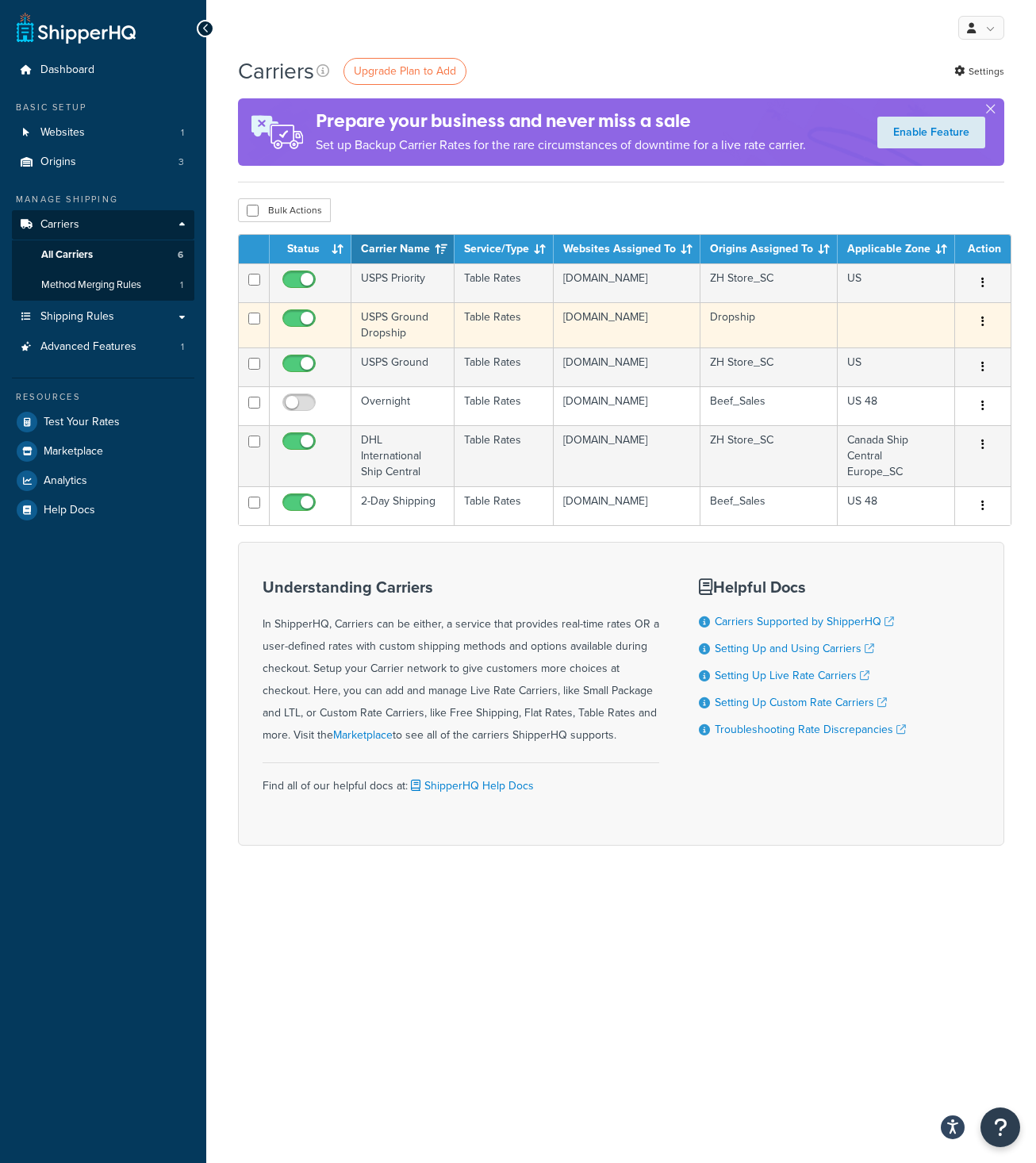
click at [619, 329] on td "[DOMAIN_NAME]" at bounding box center [626, 324] width 146 height 45
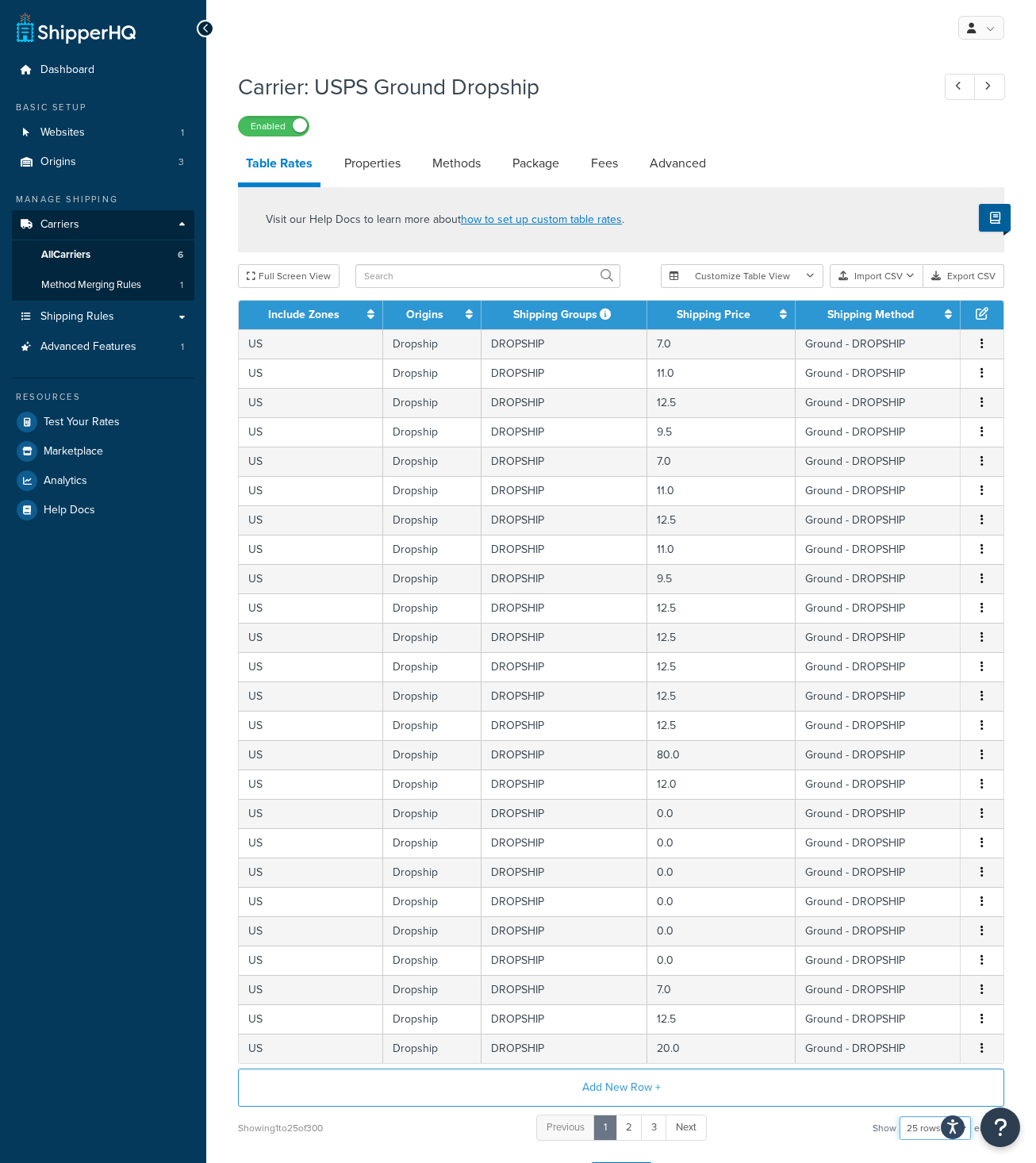
click at [900, 1116] on select "10 rows 15 rows 25 rows 50 rows 100 rows 1000 rows" at bounding box center [935, 1128] width 72 height 24
select select "50"
click option "50 rows" at bounding box center [0, 0] width 0 height 0
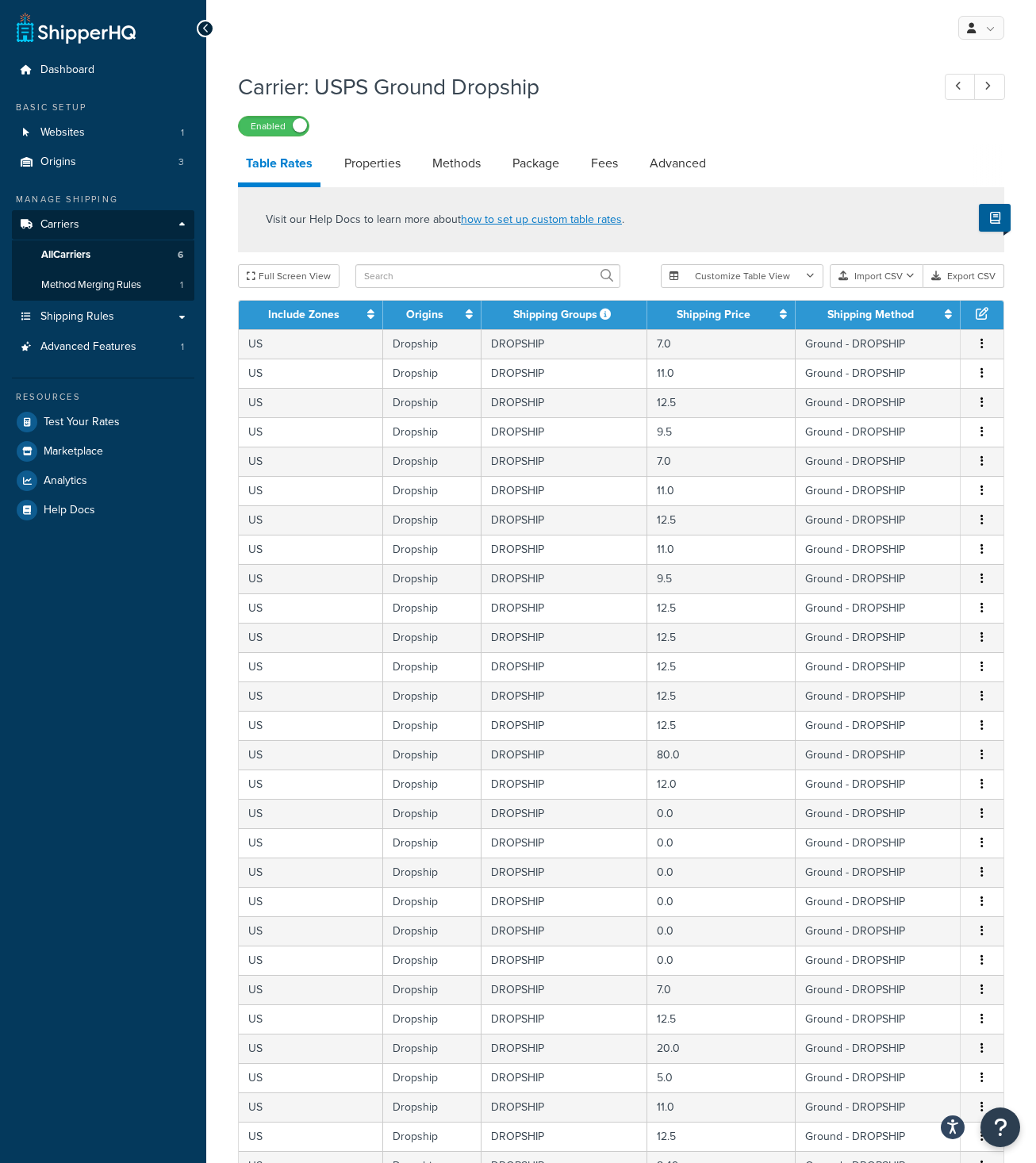
scroll to position [859, 0]
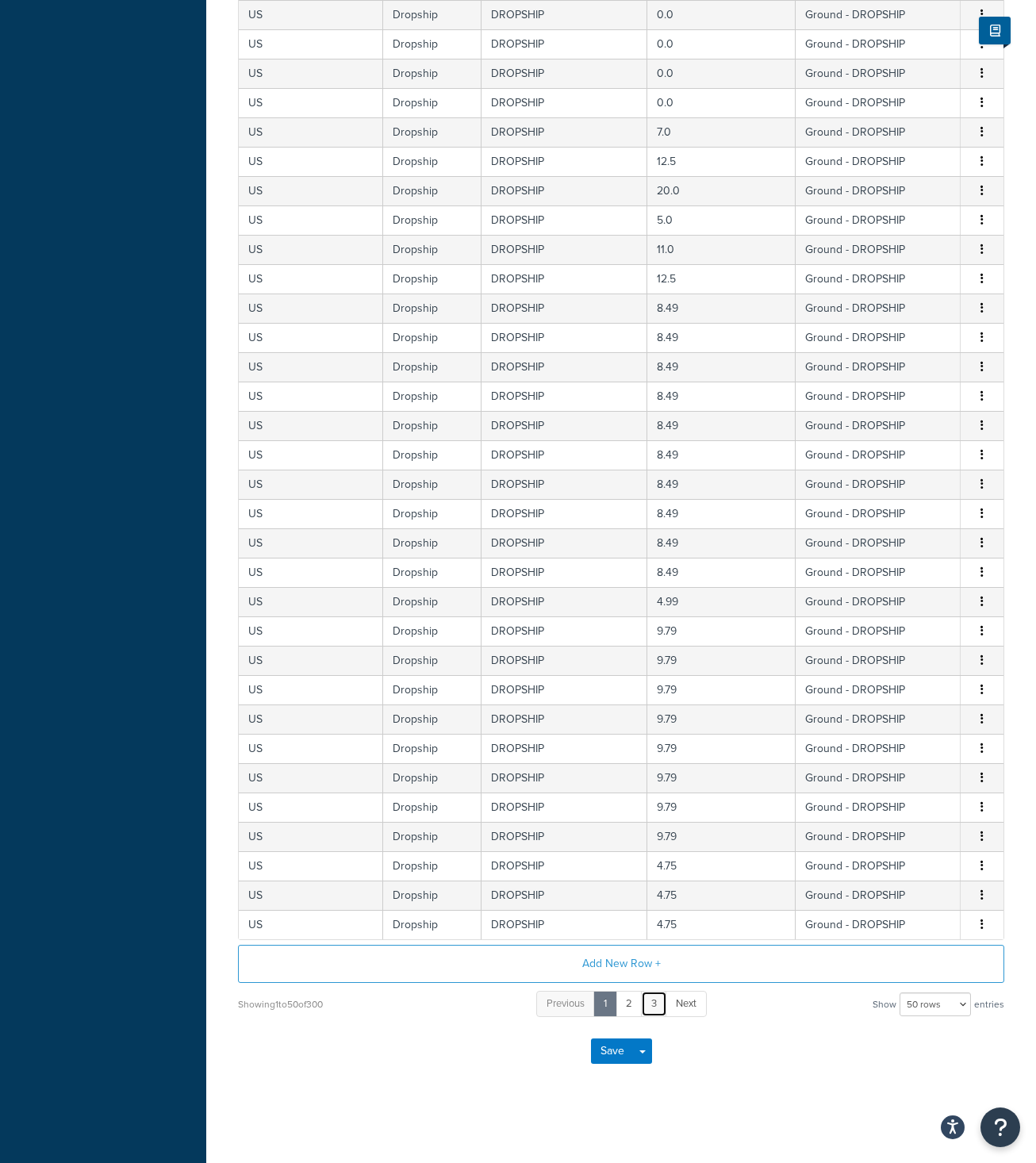
click at [651, 1001] on link "3" at bounding box center [654, 1004] width 26 height 26
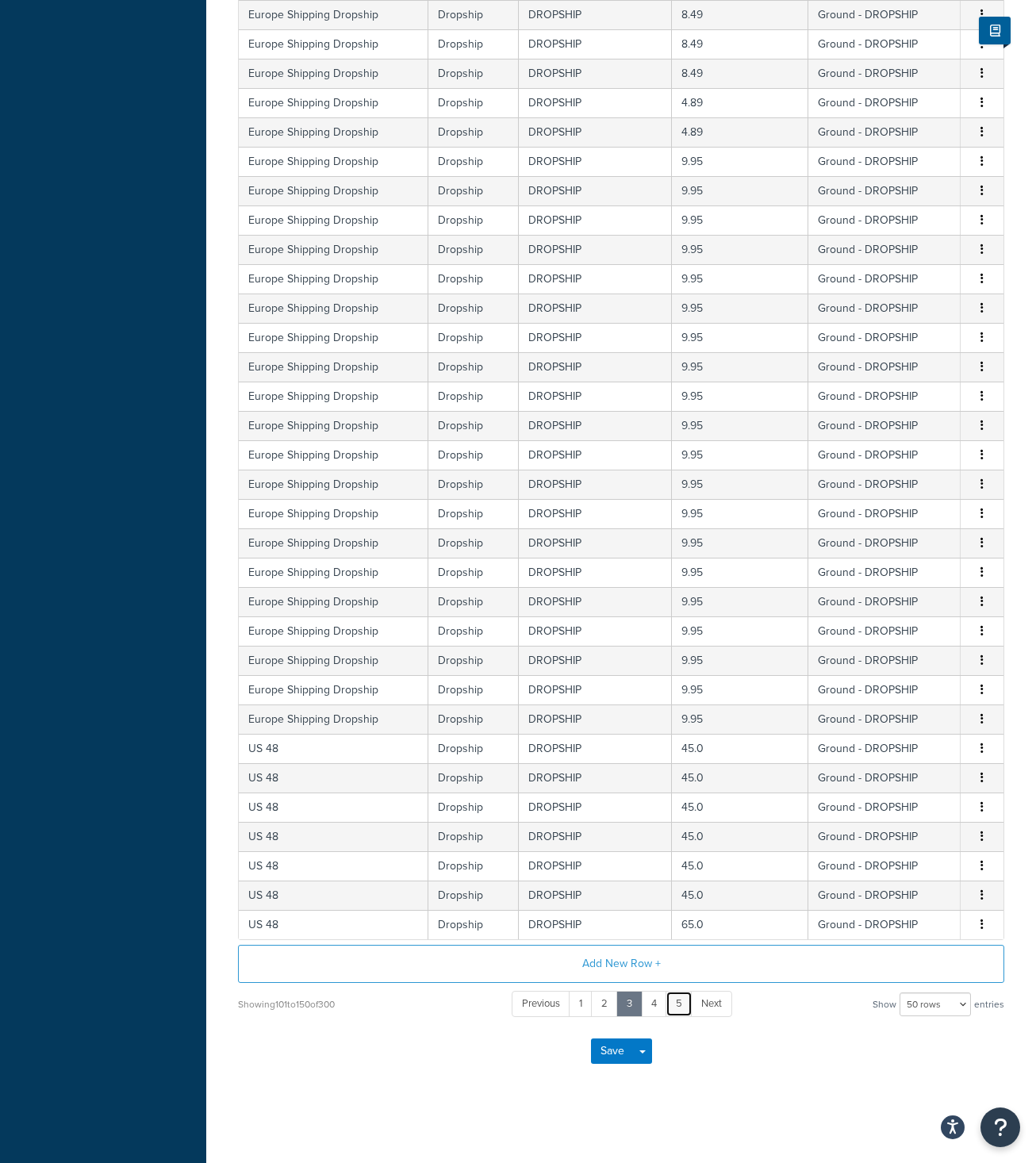
click at [677, 1002] on link "5" at bounding box center [679, 1004] width 27 height 26
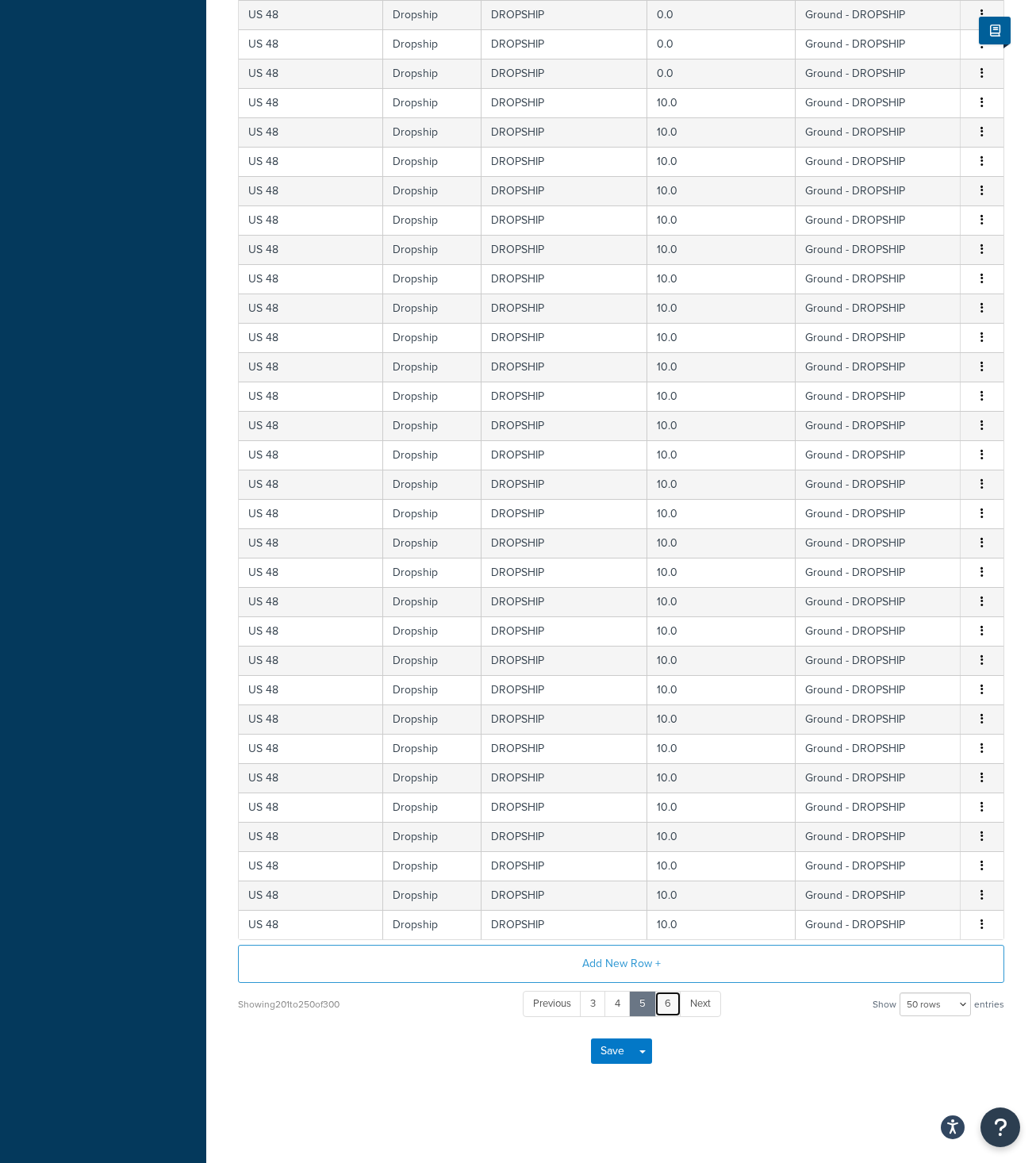
click at [671, 1004] on link "6" at bounding box center [668, 1004] width 27 height 26
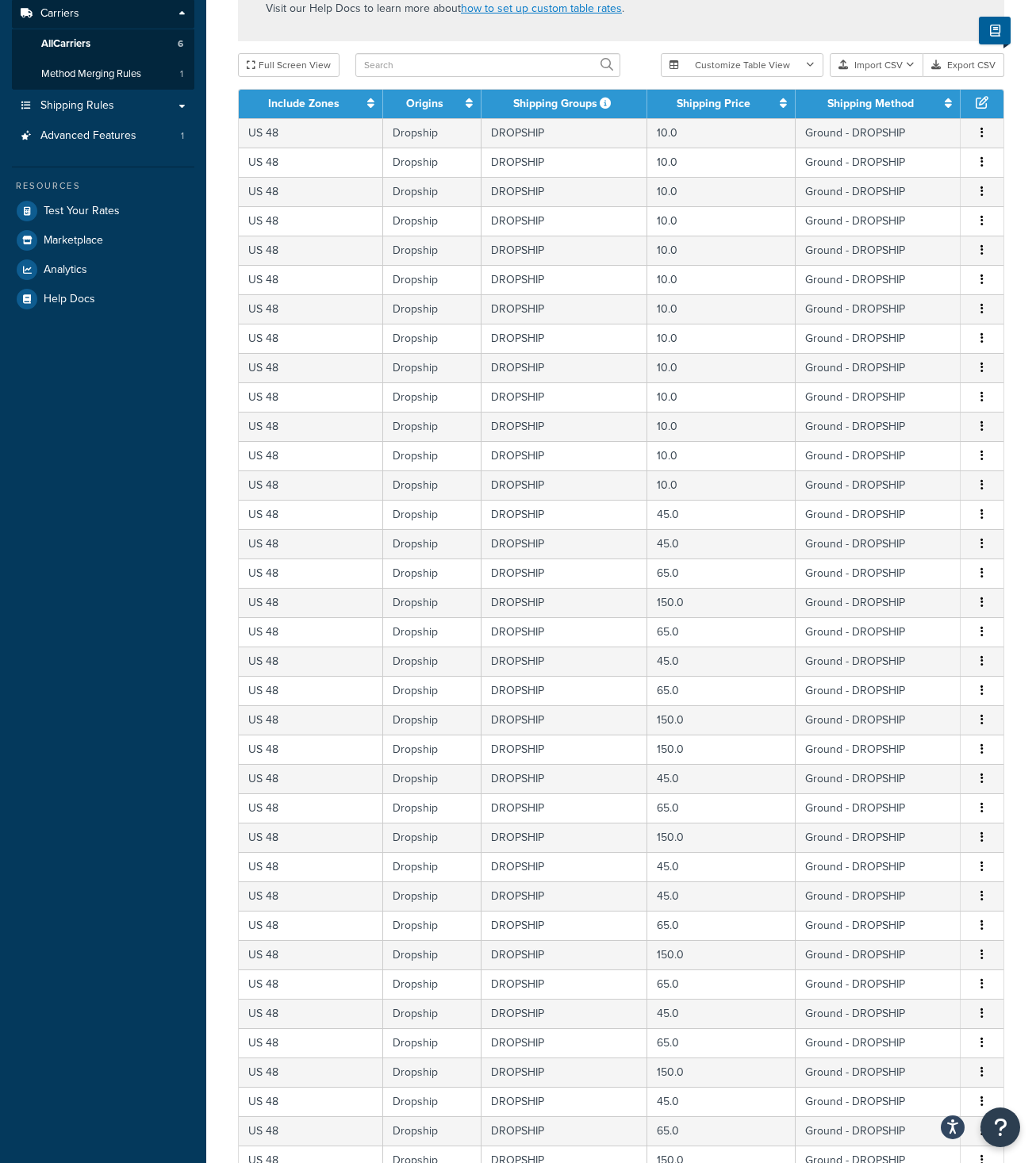
scroll to position [0, 0]
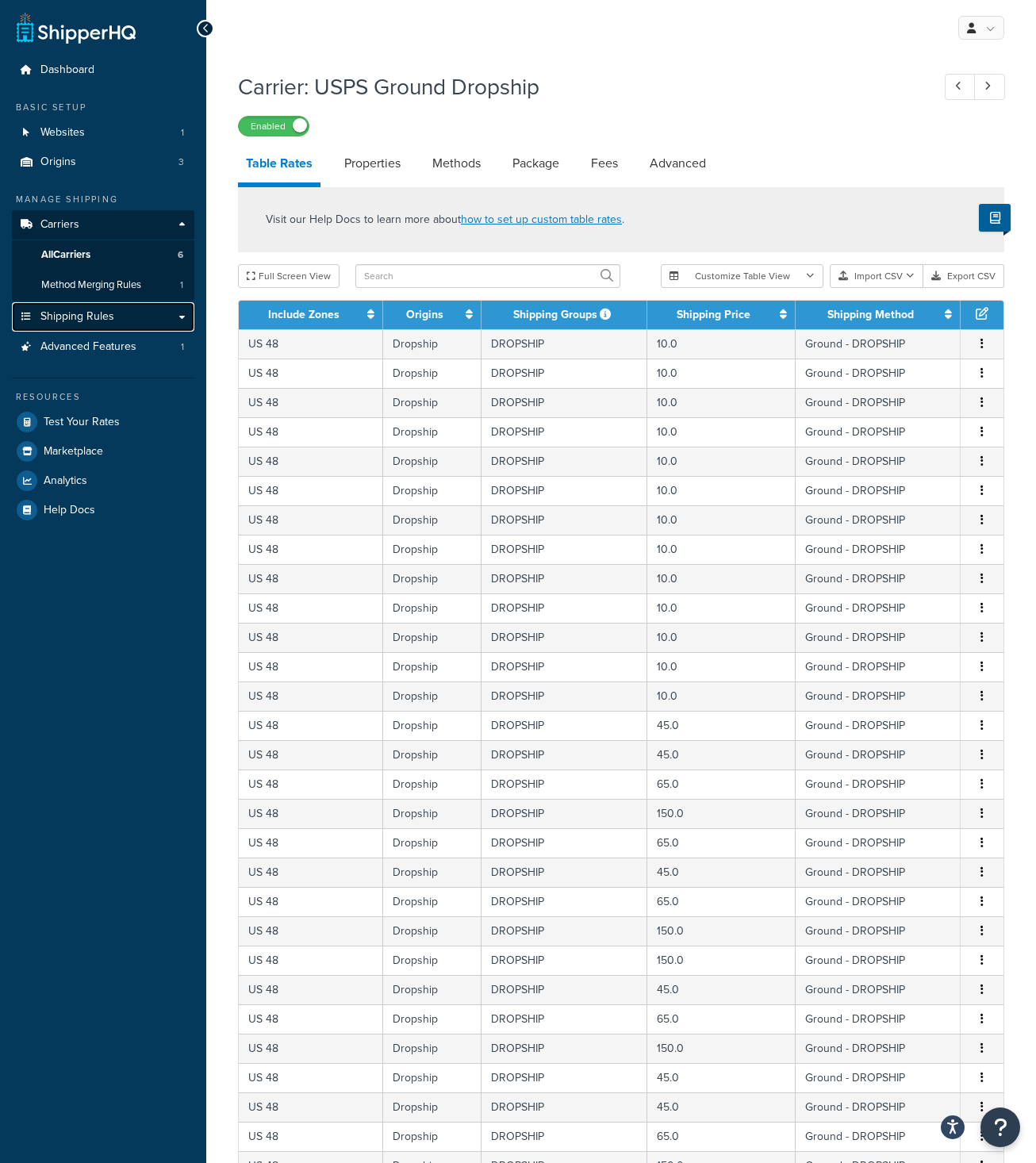
click at [83, 308] on link "Shipping Rules" at bounding box center [103, 316] width 182 height 29
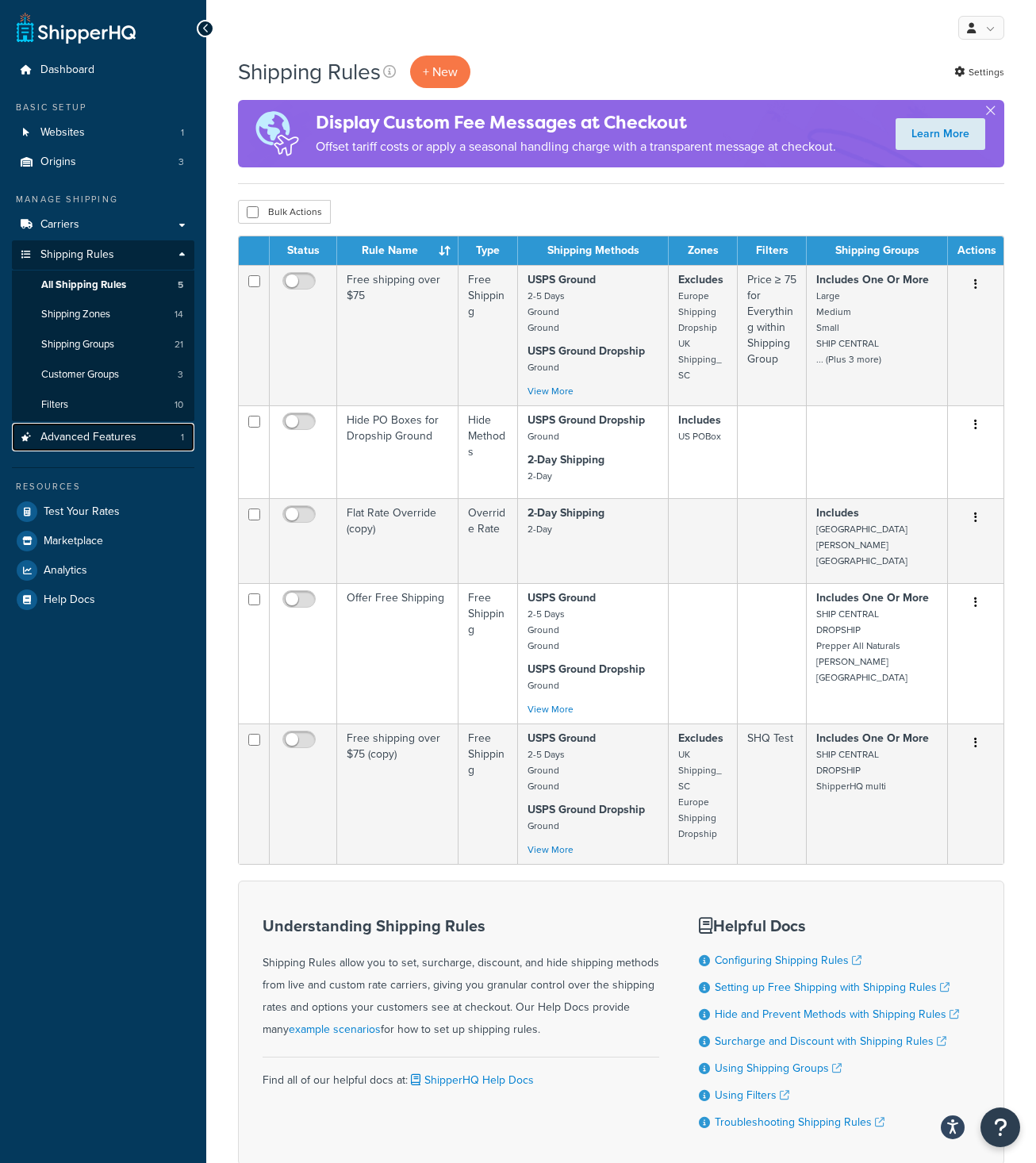
click at [112, 432] on span "Advanced Features" at bounding box center [89, 438] width 96 height 14
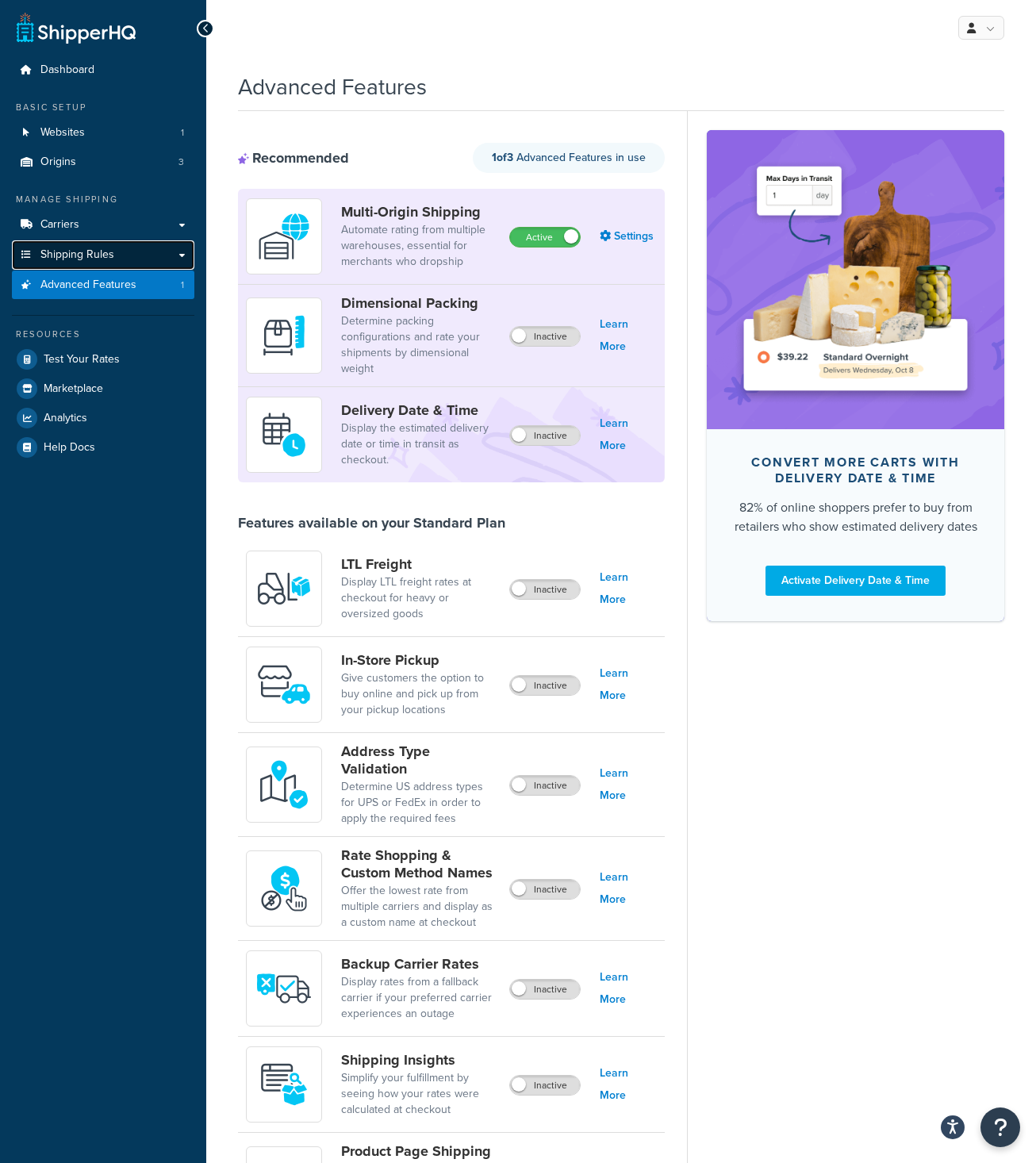
click at [65, 255] on span "Shipping Rules" at bounding box center [78, 256] width 74 height 14
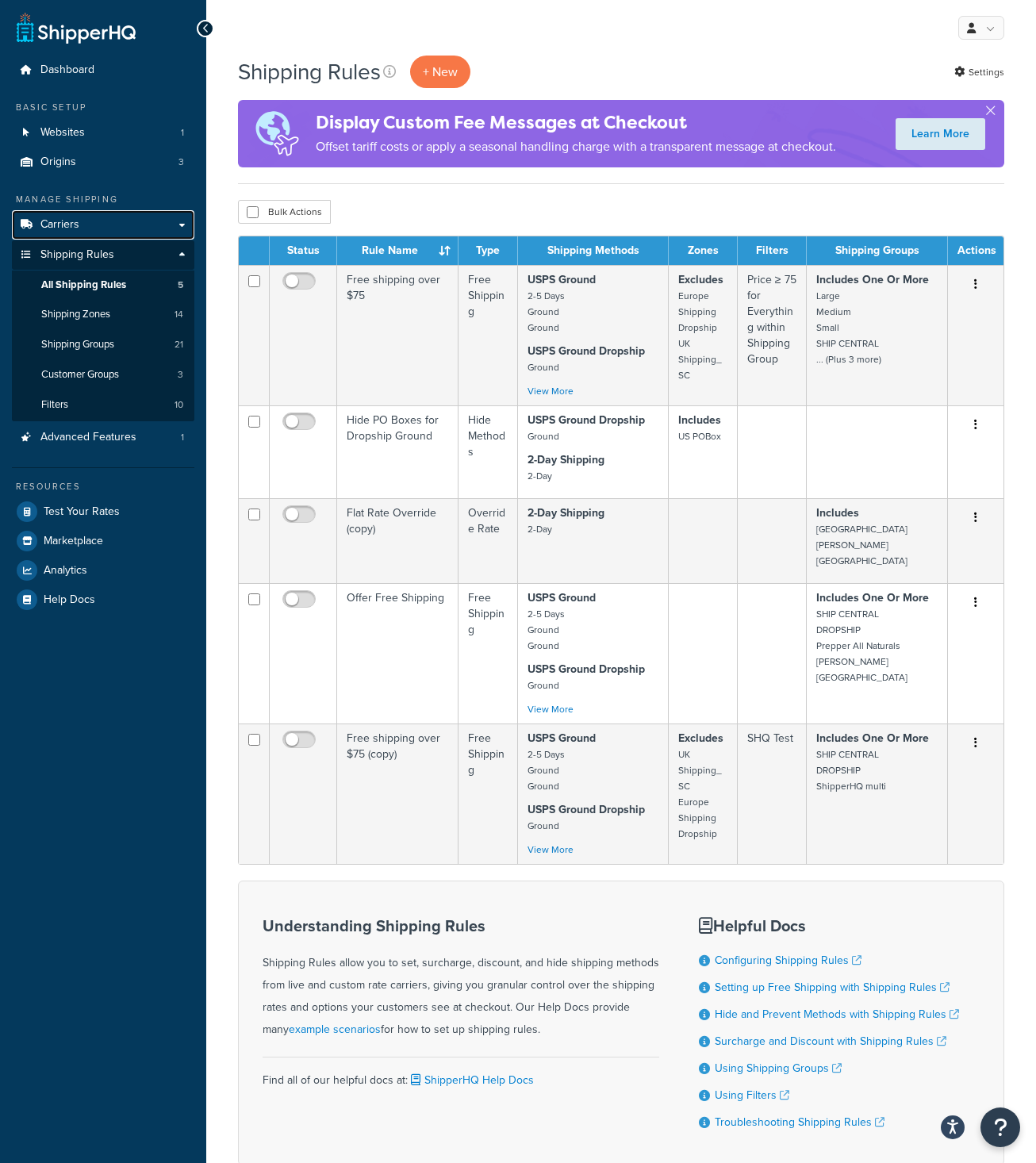
click at [75, 227] on span "Carriers" at bounding box center [60, 225] width 39 height 14
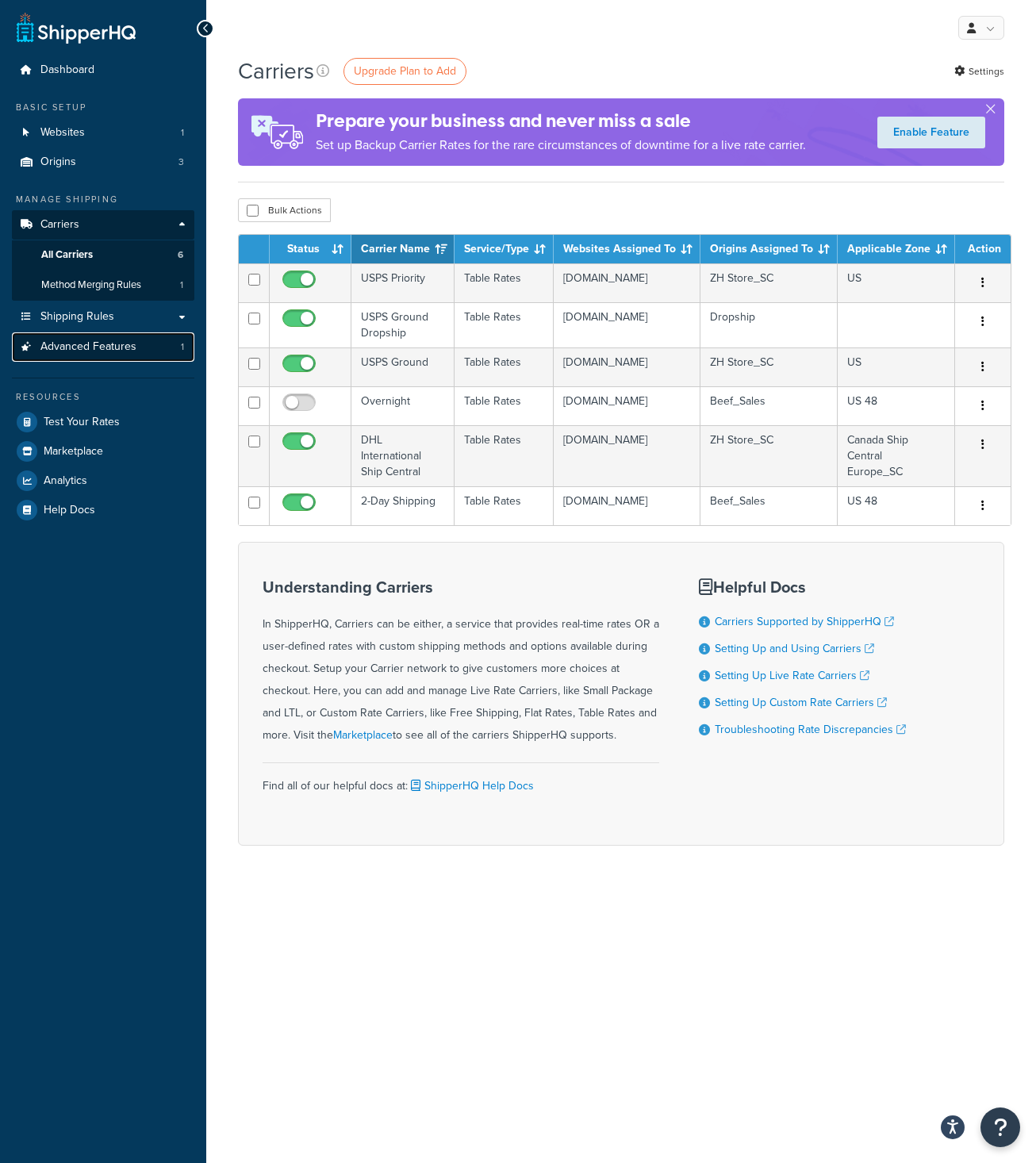
click at [62, 348] on span "Advanced Features" at bounding box center [89, 347] width 96 height 14
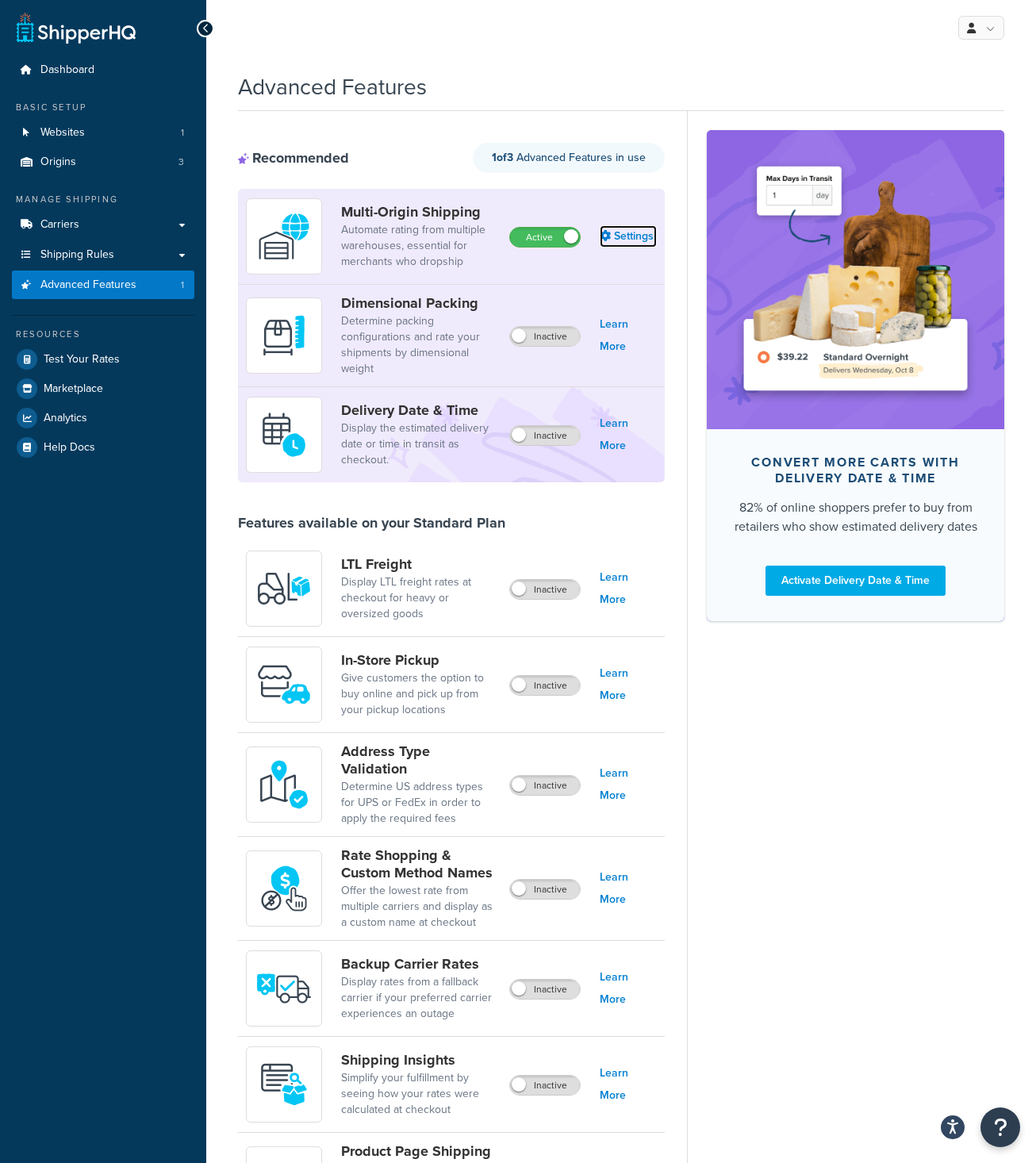
click at [649, 232] on link "Settings" at bounding box center [628, 236] width 57 height 22
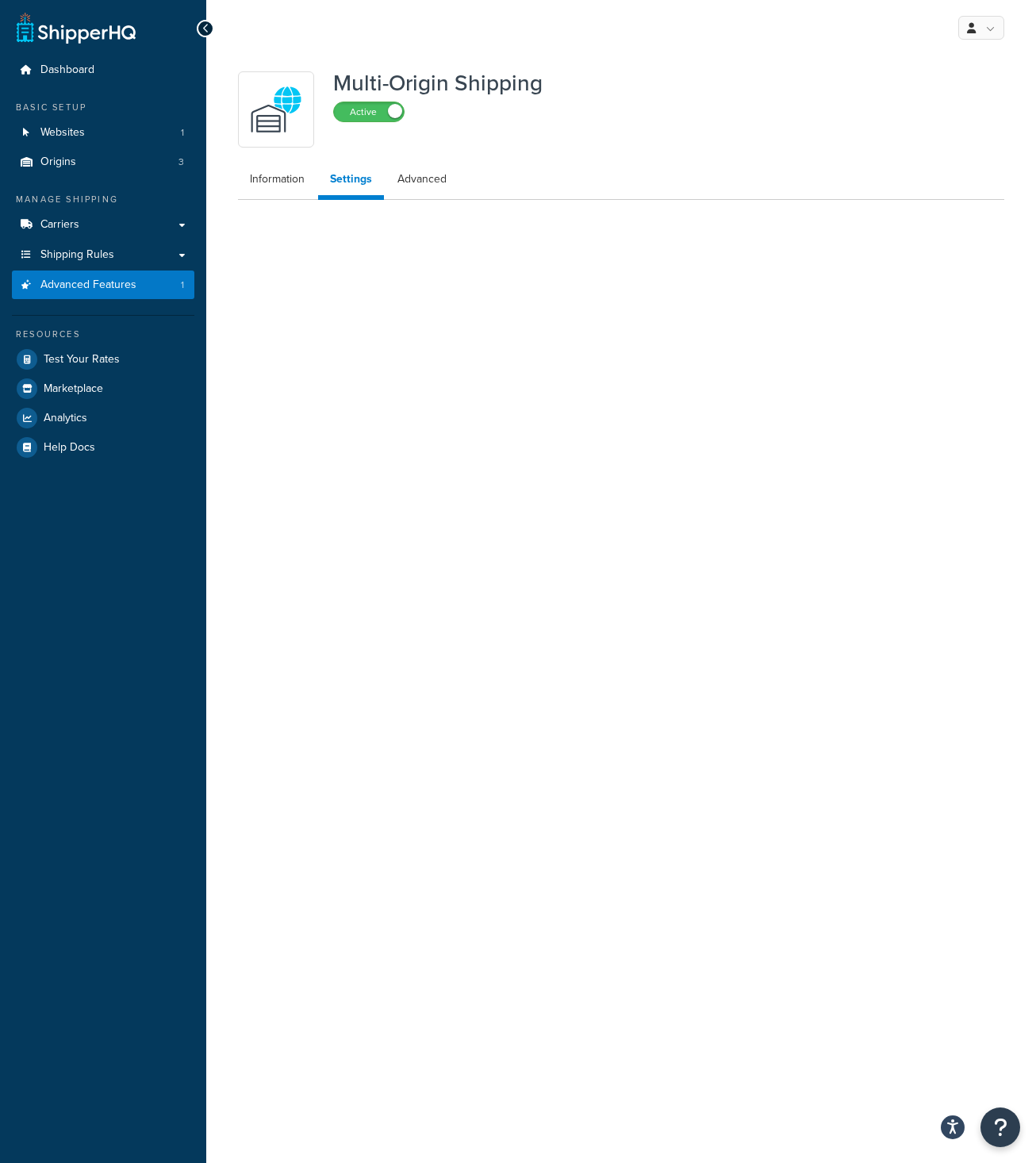
select select "false"
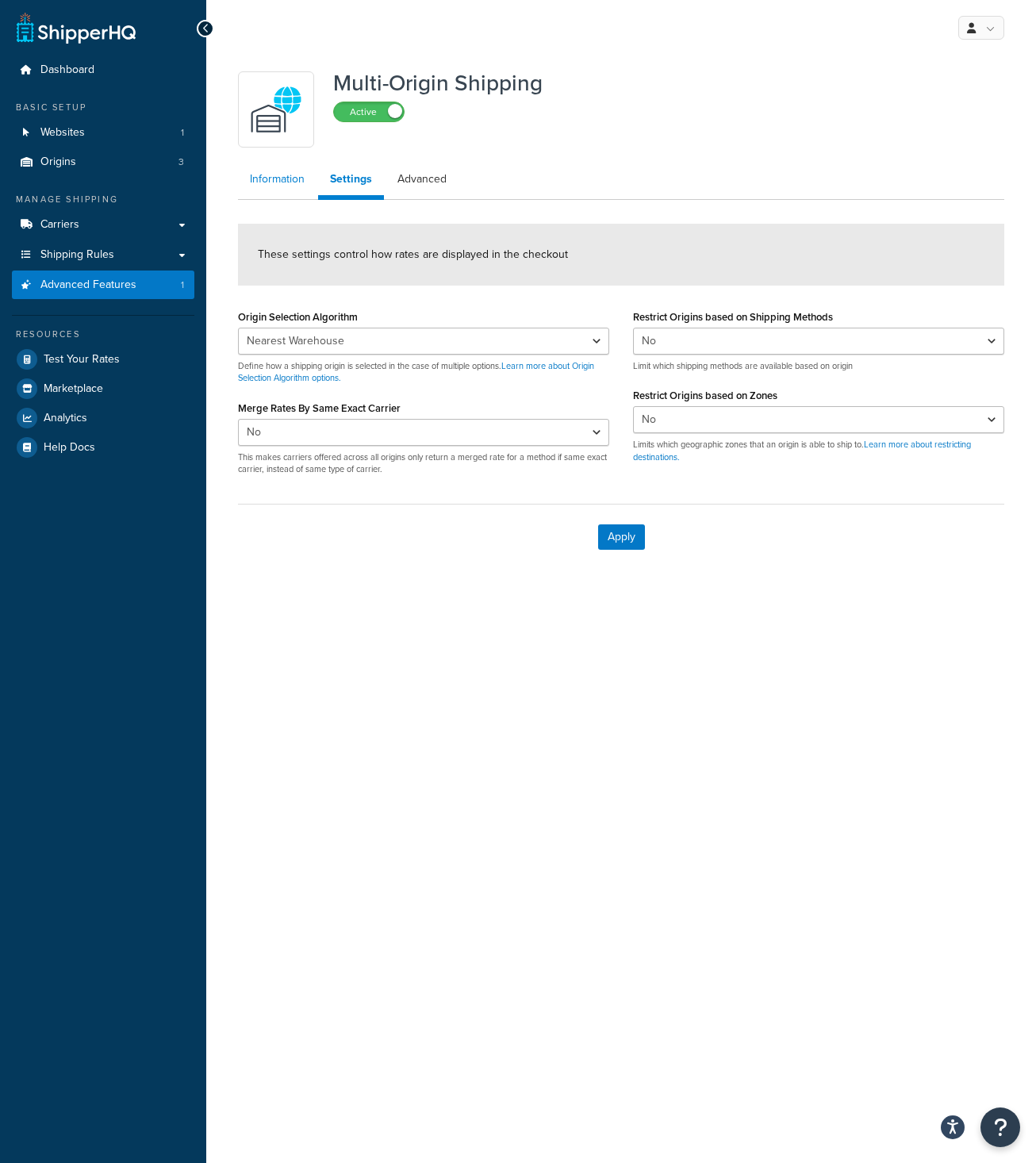
click at [283, 174] on link "Information" at bounding box center [277, 179] width 79 height 32
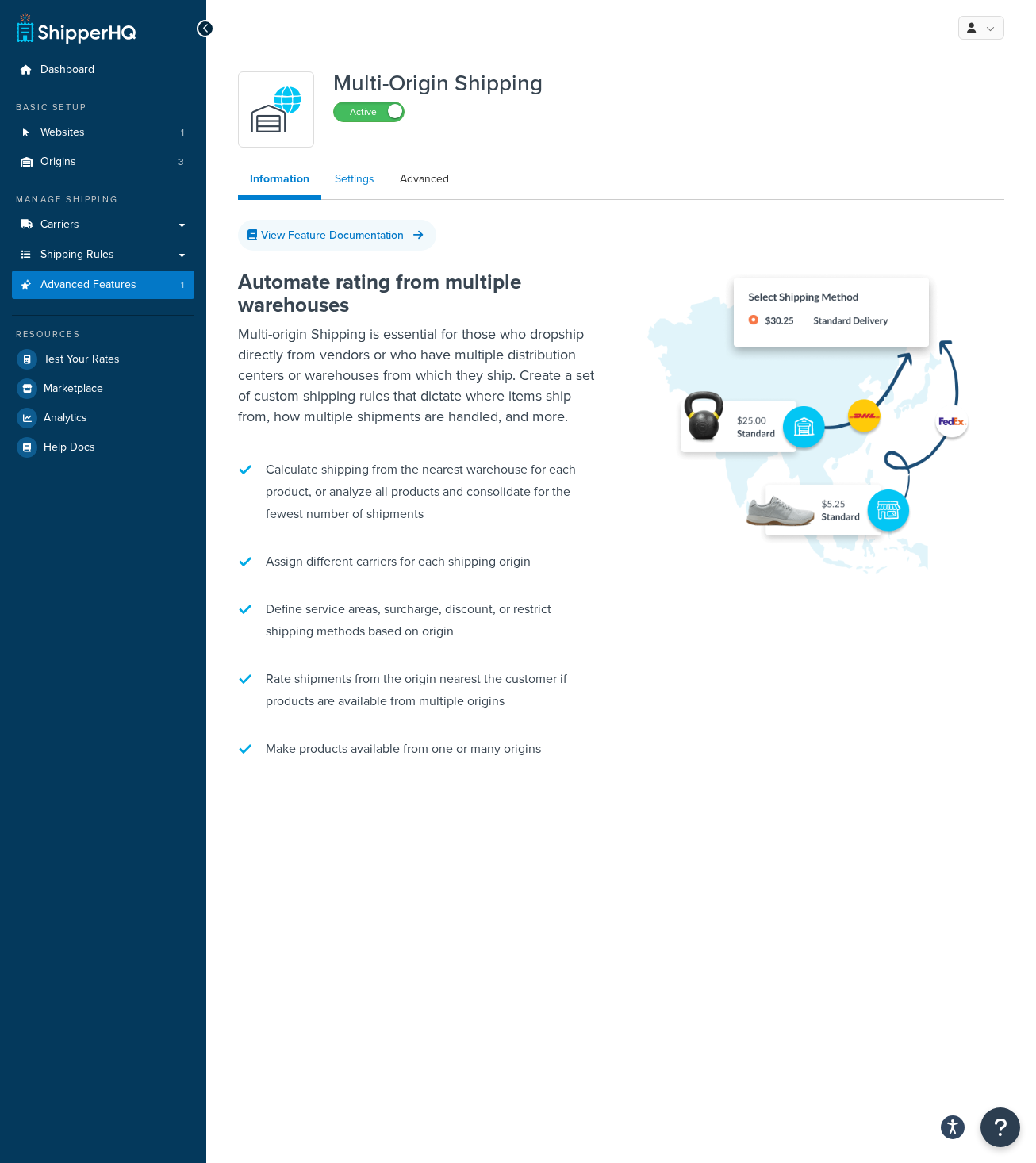
click at [359, 182] on link "Settings" at bounding box center [354, 179] width 64 height 32
select select "false"
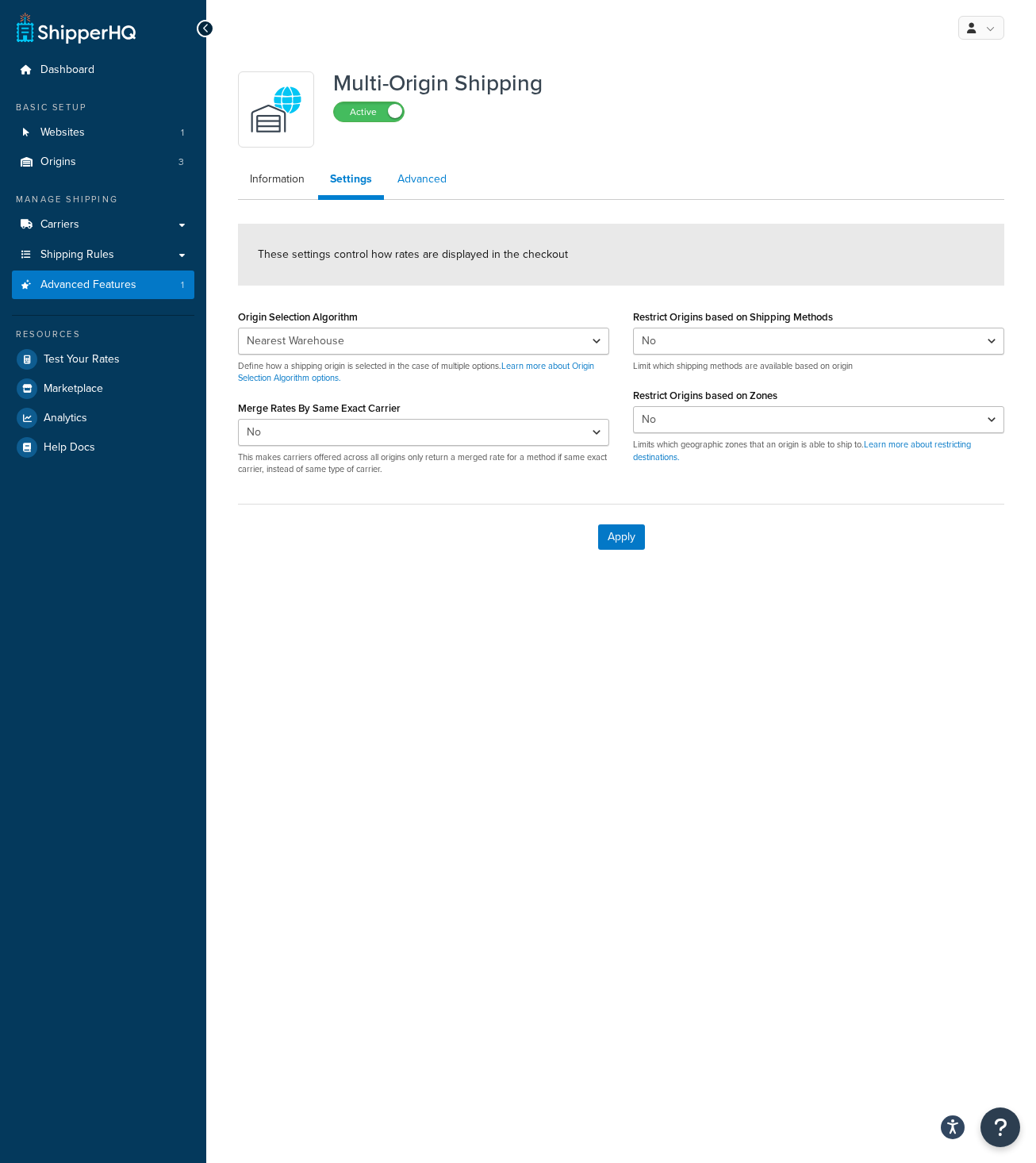
click at [428, 182] on link "Advanced" at bounding box center [421, 179] width 73 height 32
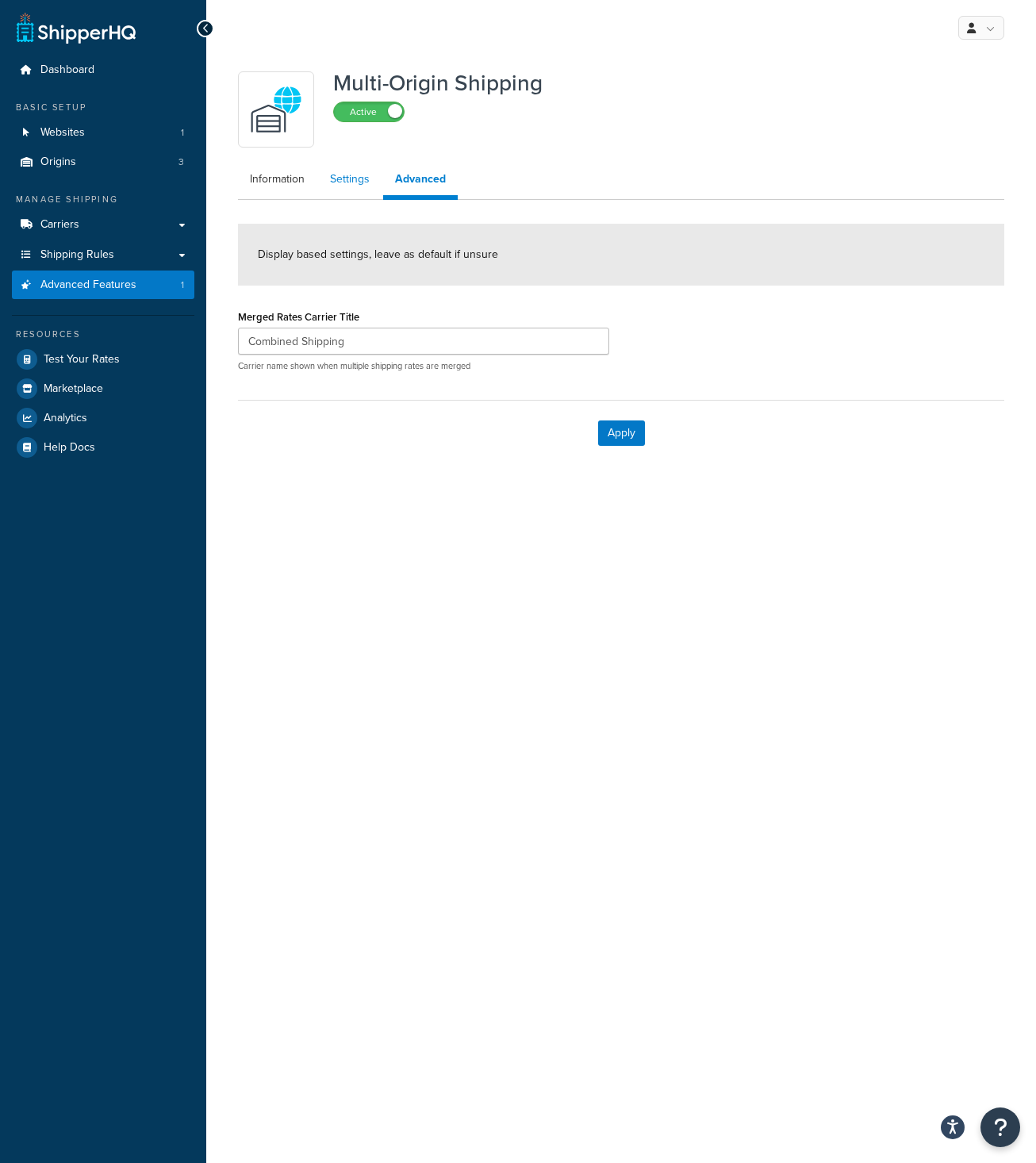
click at [336, 181] on link "Settings" at bounding box center [350, 179] width 64 height 32
select select "false"
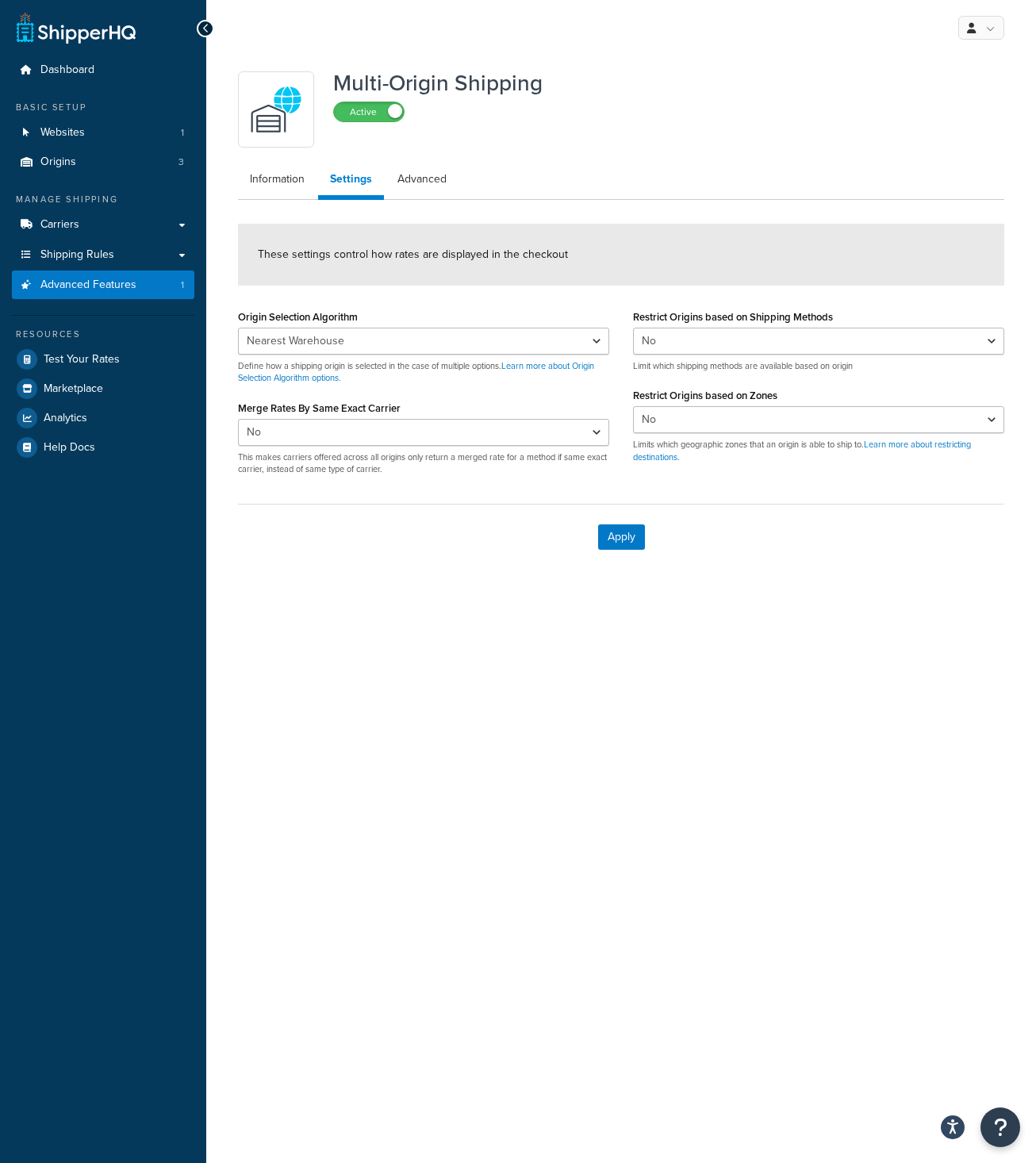
click at [522, 655] on div "My Profile Billing Global Settings Contact Us Logout Multi-Origin Shipping Acti…" at bounding box center [621, 581] width 830 height 1163
click at [688, 80] on div "Multi-Origin Shipping Active" at bounding box center [621, 109] width 766 height 77
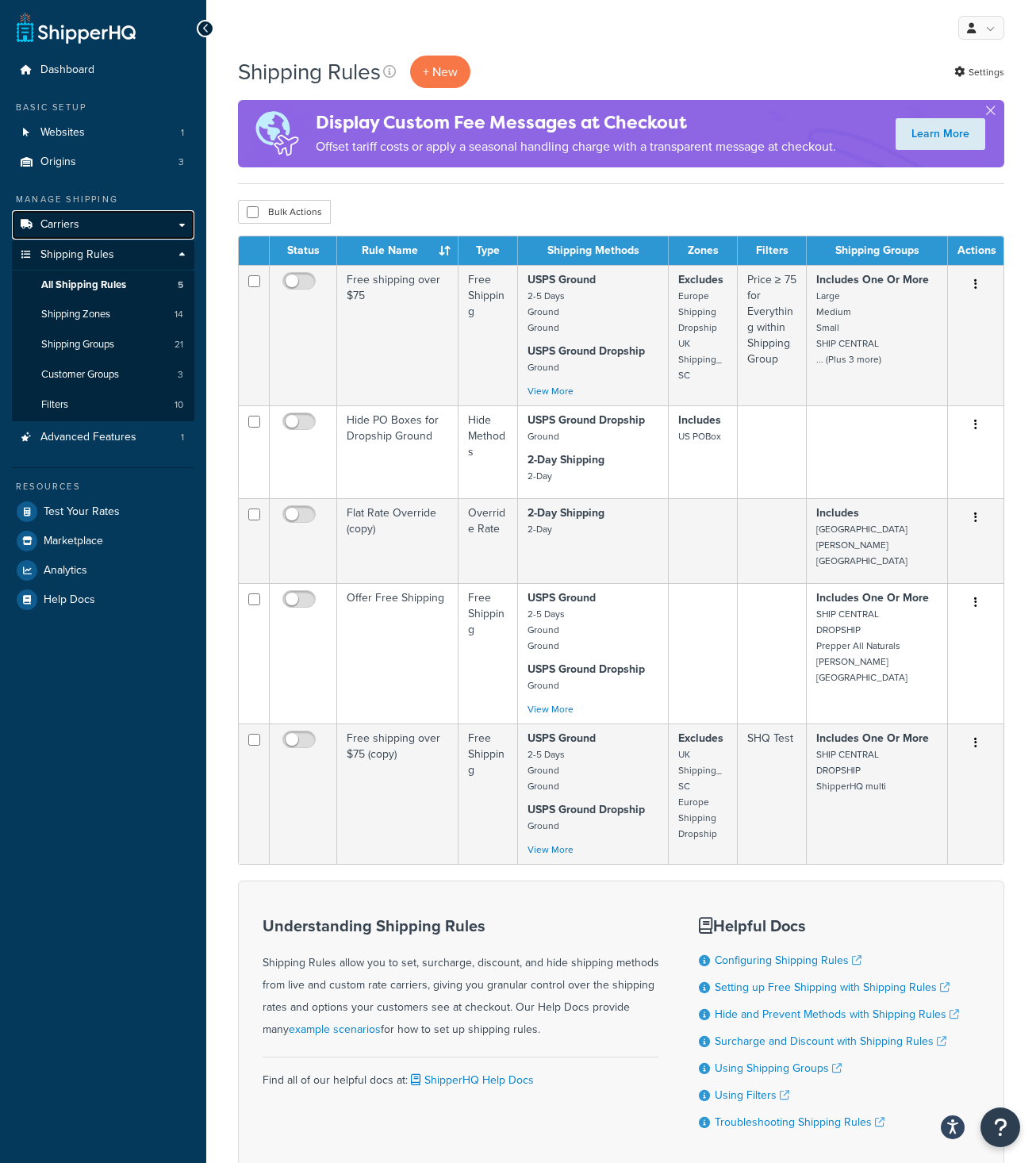
click at [69, 227] on span "Carriers" at bounding box center [60, 225] width 39 height 14
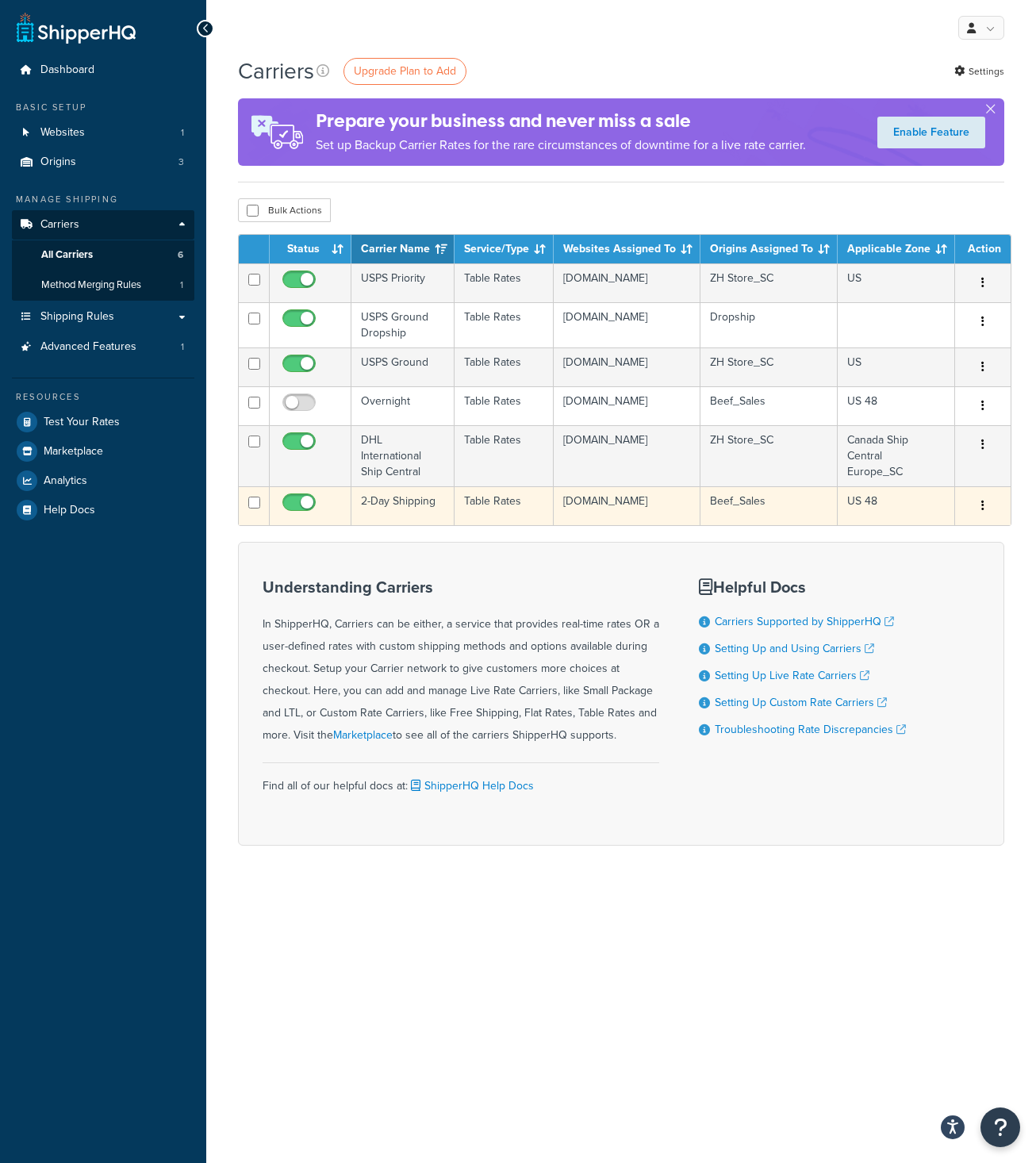
click at [397, 504] on td "2-Day Shipping" at bounding box center [403, 505] width 104 height 39
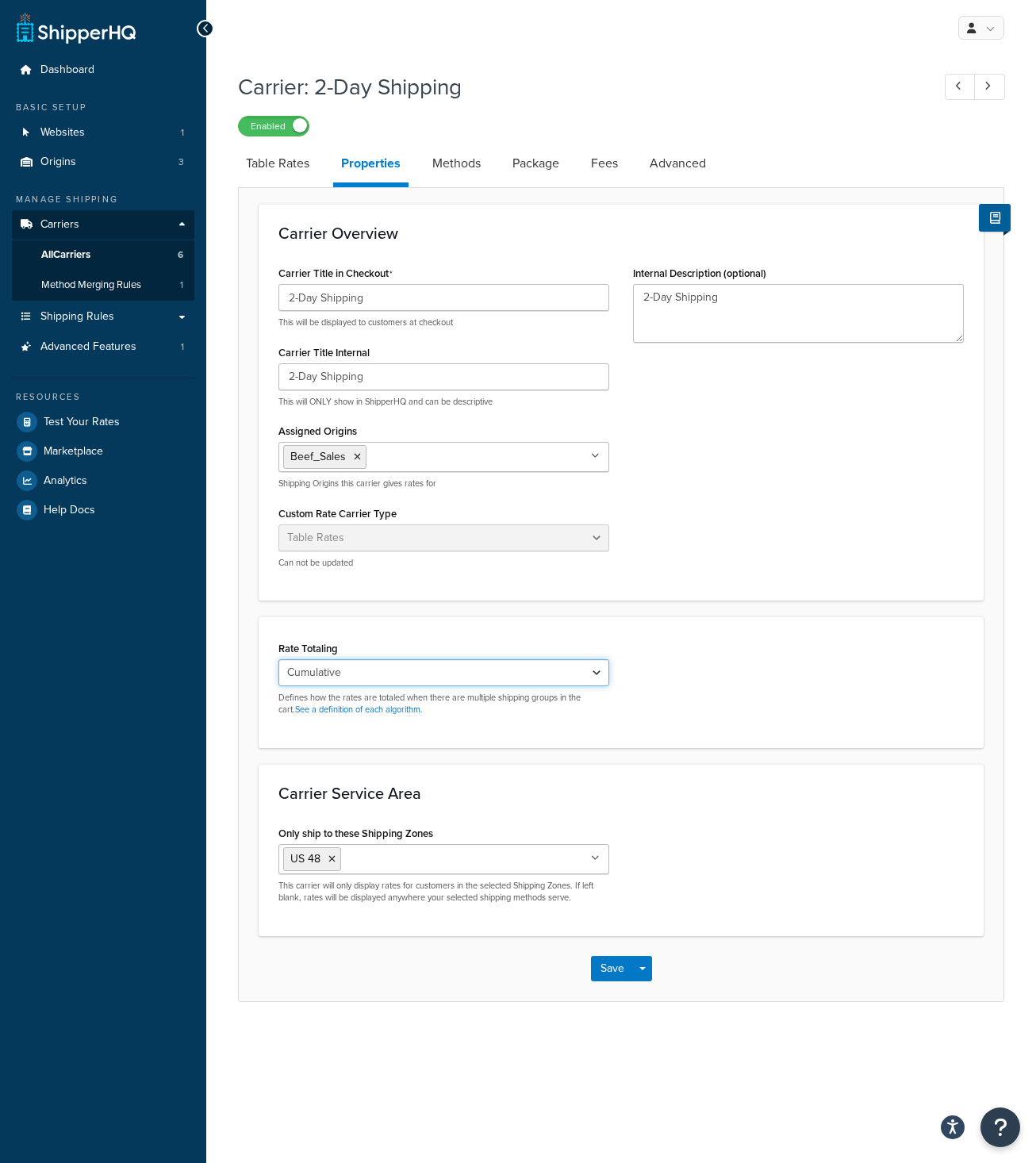
click at [279, 660] on select "Cumulative Highest Per Item Per SKU" at bounding box center [444, 673] width 330 height 27
click at [689, 660] on div "Rate Totaling Cumulative Highest Per Item Per SKU Defines how the rates are tot…" at bounding box center [621, 682] width 710 height 92
click at [373, 709] on link "See a definition of each algorithm." at bounding box center [359, 708] width 127 height 13
click at [493, 1088] on div "My Profile Billing Global Settings Contact Us Logout Carrier: 2-Day Shipping En…" at bounding box center [621, 581] width 830 height 1163
click at [279, 660] on select "Cumulative Highest Per Item Per SKU" at bounding box center [444, 673] width 330 height 27
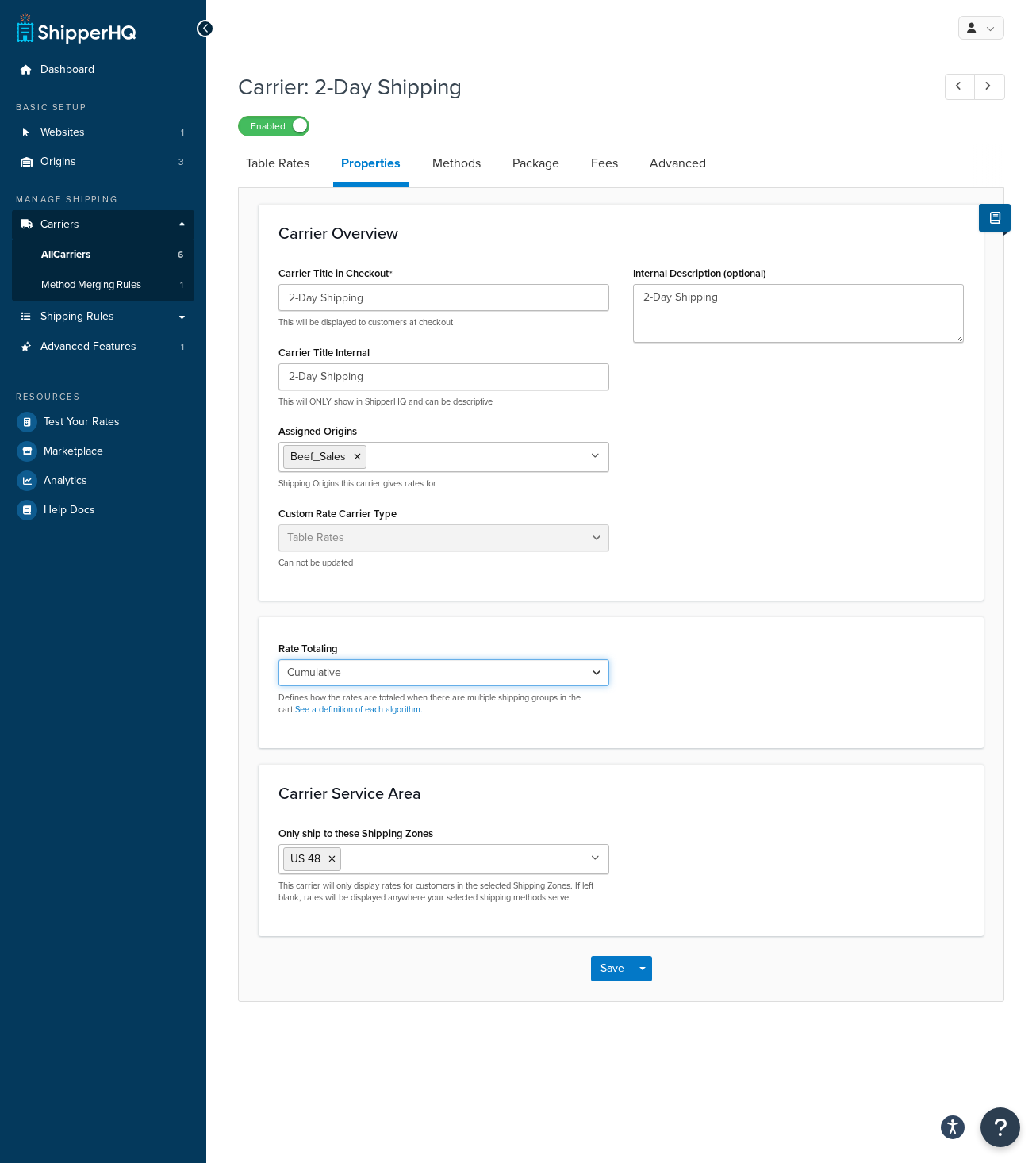
select select "PERITEM"
click option "Per Item" at bounding box center [0, 0] width 0 height 0
click at [599, 961] on button "Save" at bounding box center [612, 969] width 43 height 26
